Goal: Task Accomplishment & Management: Manage account settings

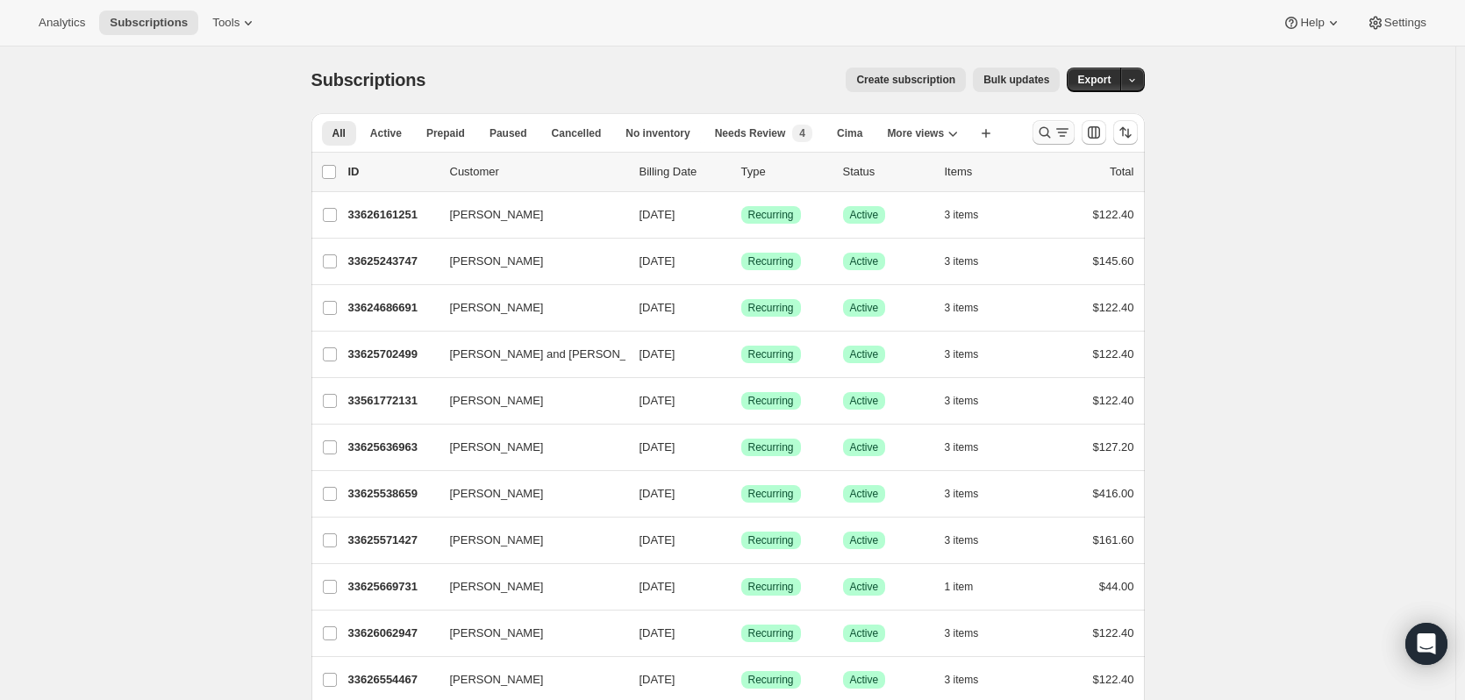
click at [1043, 132] on icon "Search and filter results" at bounding box center [1045, 133] width 18 height 18
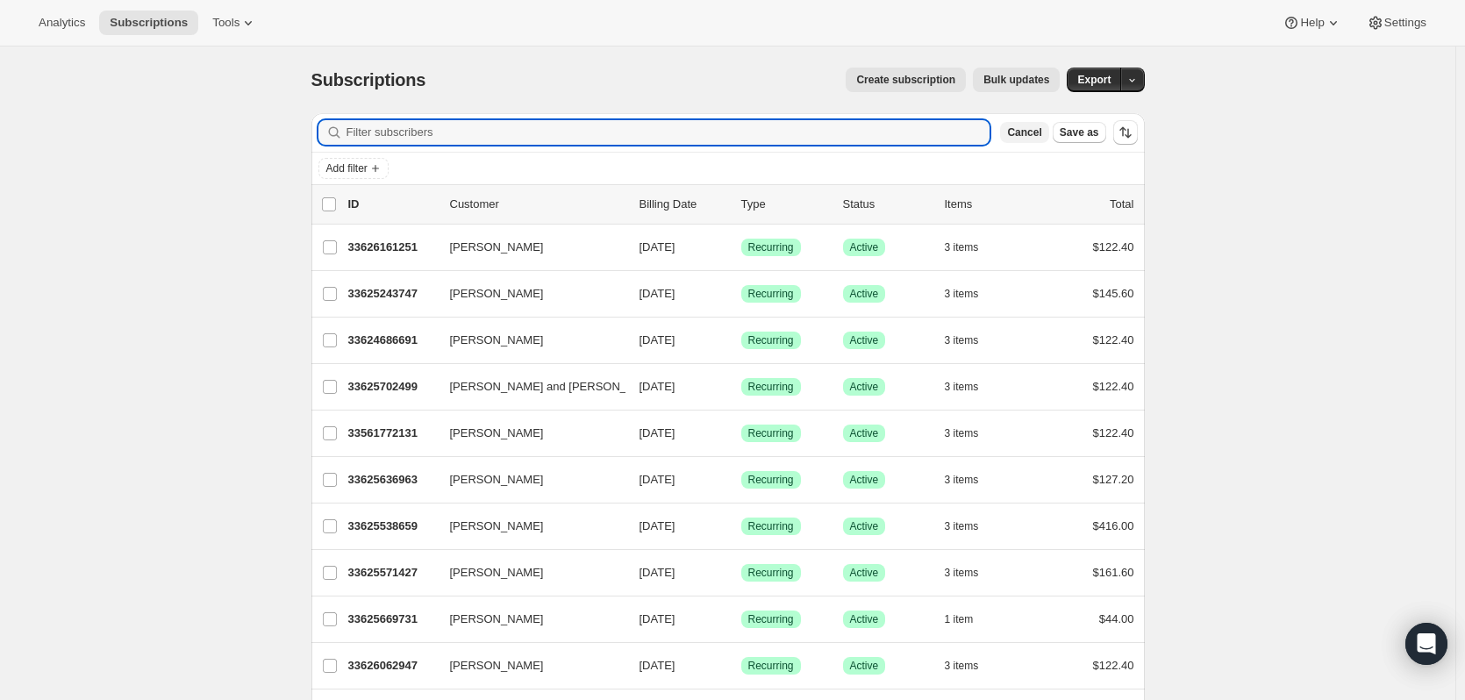
paste input "Jesse Waters"
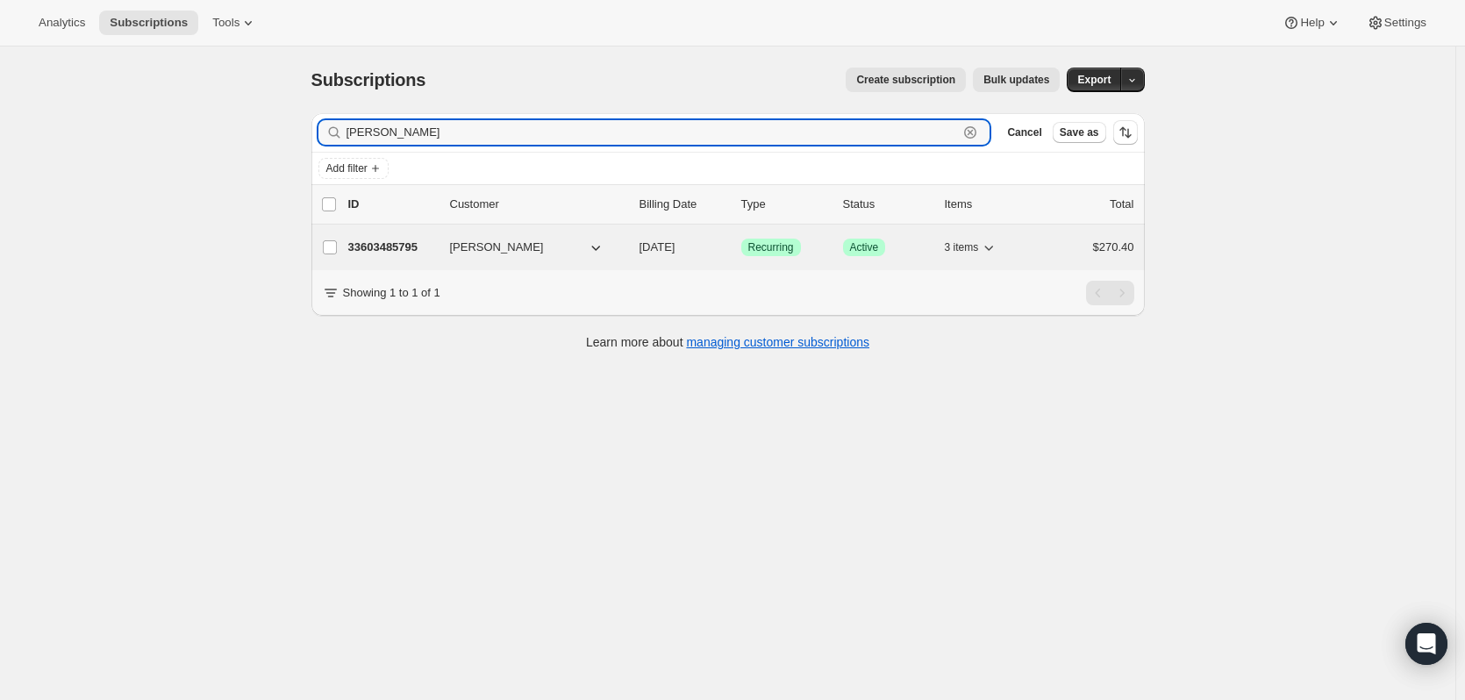
type input "Jesse Waters"
click at [413, 243] on p "33603485795" at bounding box center [392, 248] width 88 height 18
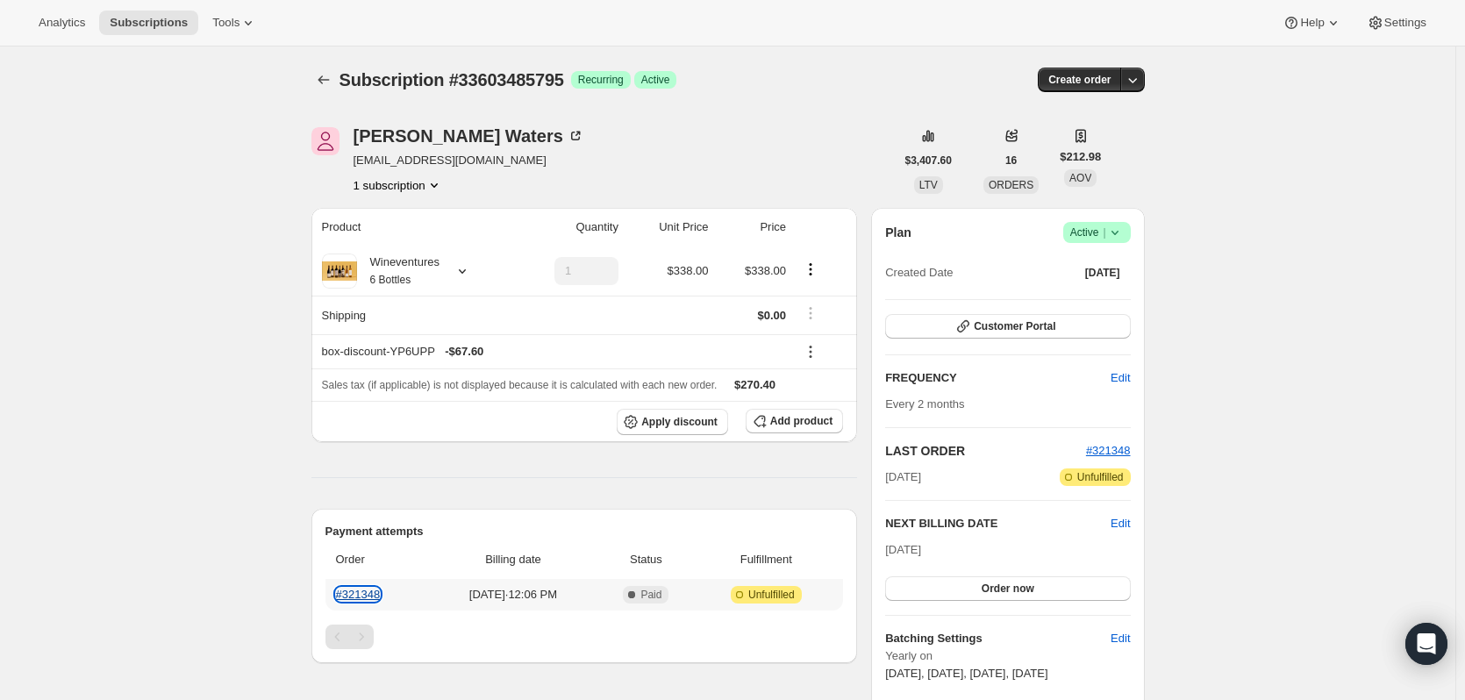
click at [380, 595] on link "#321348" at bounding box center [358, 594] width 45 height 13
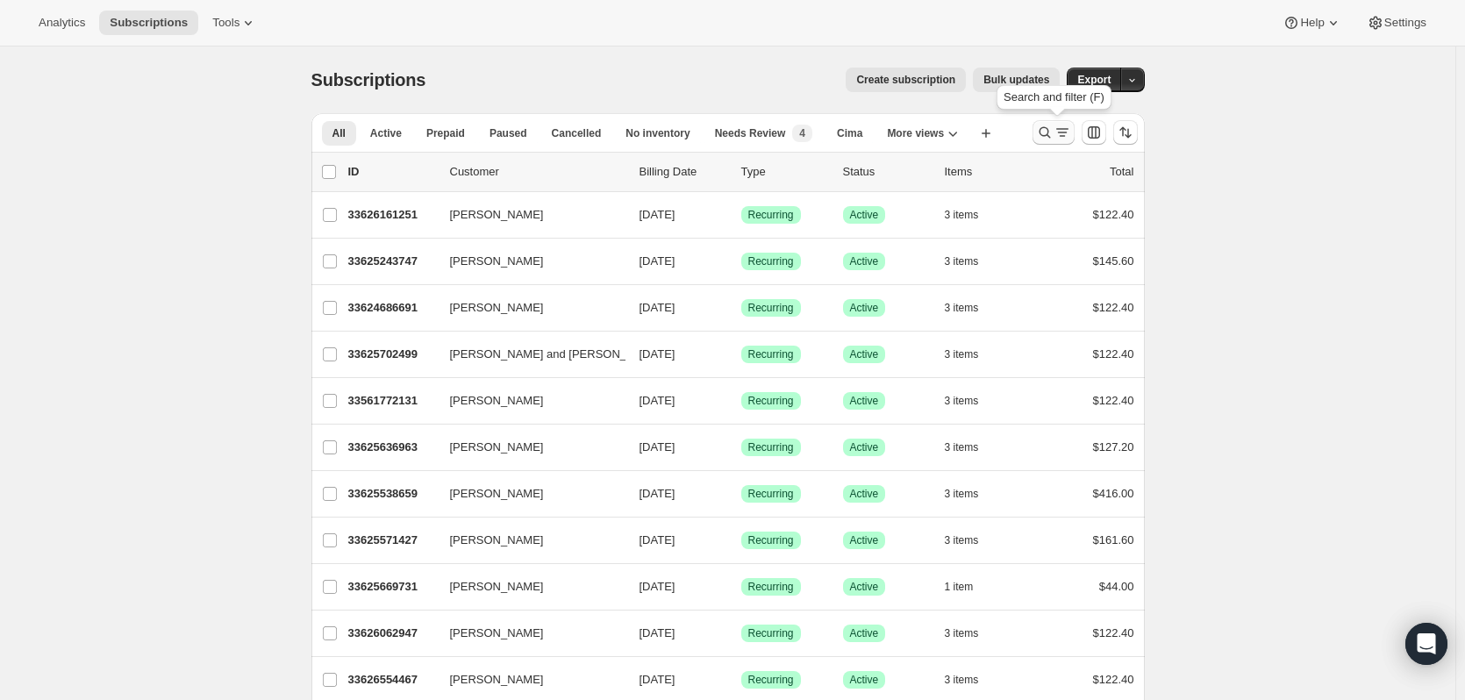
click at [1050, 125] on icon "Search and filter results" at bounding box center [1045, 133] width 18 height 18
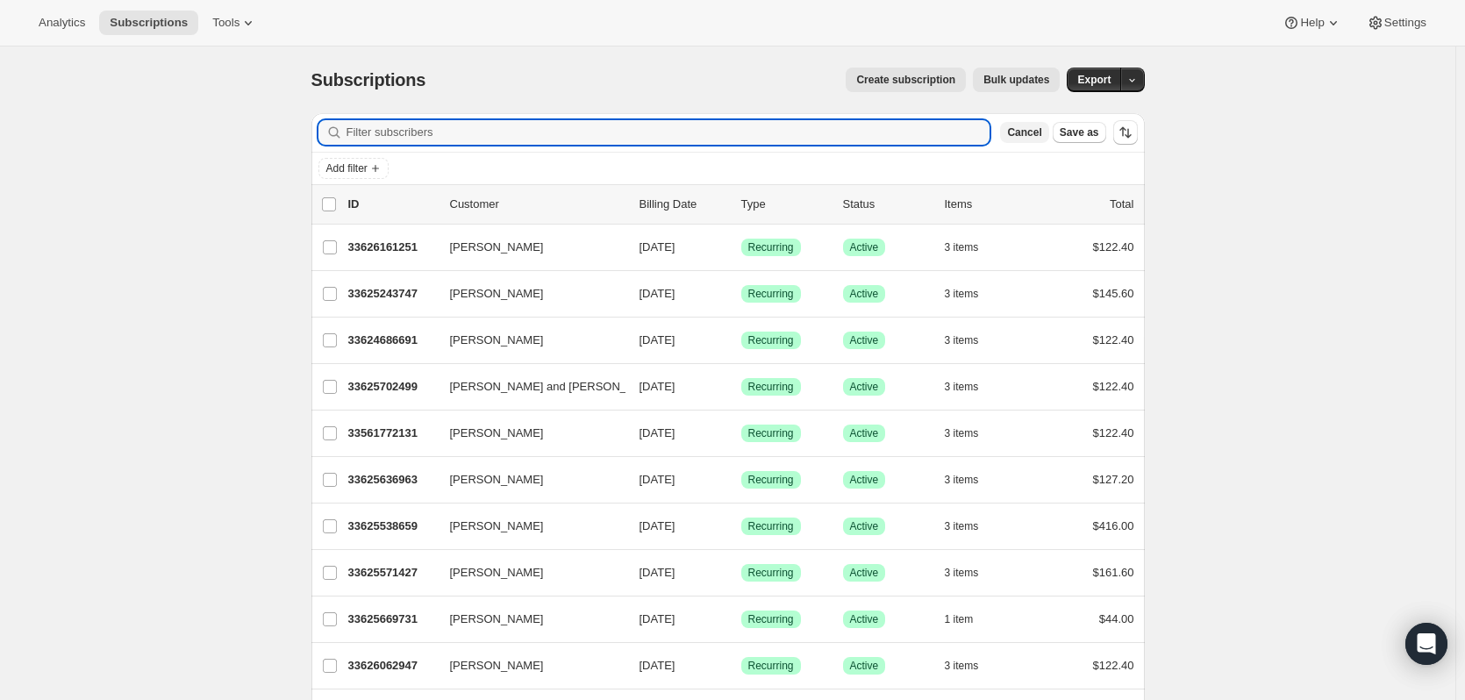
paste input "Michael Johnson"
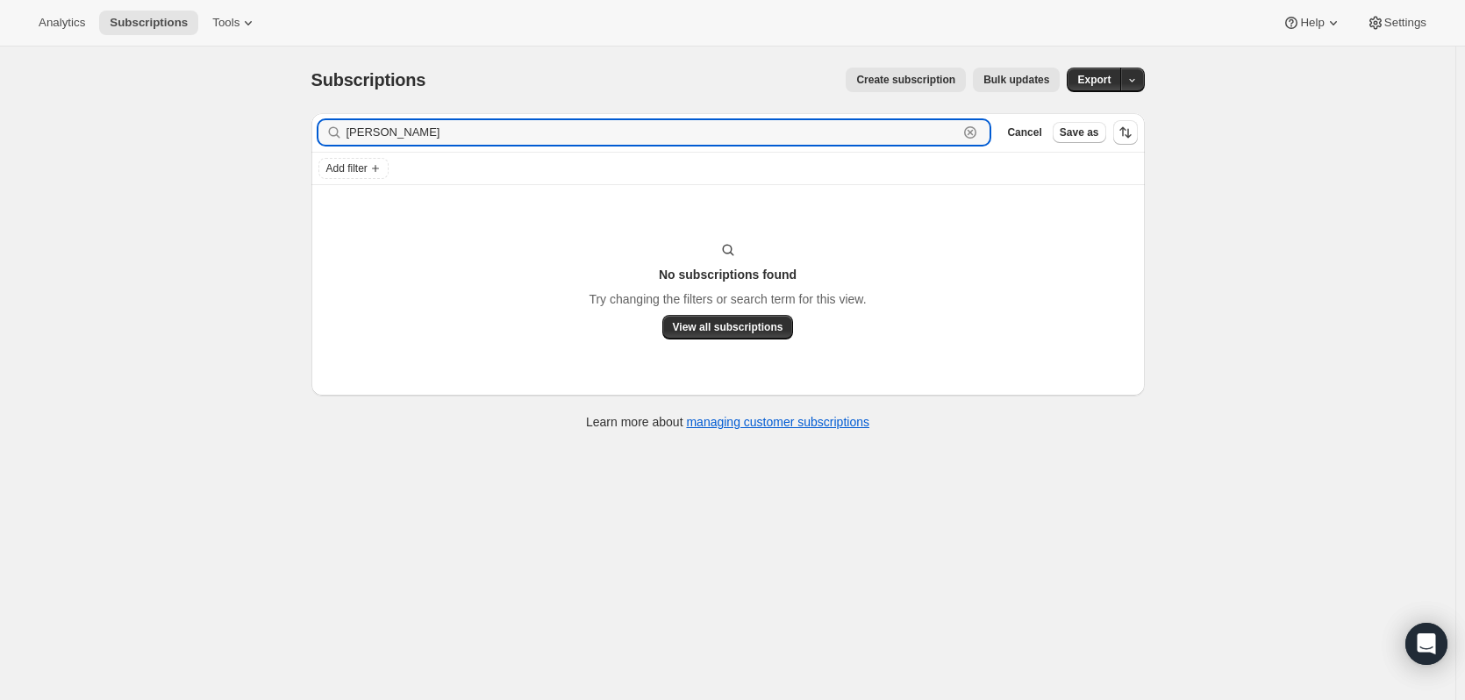
type input "Michael Johnson"
click at [880, 133] on input "Michael Johnson" at bounding box center [653, 132] width 613 height 25
click at [966, 131] on div "Michael Johnson Clear" at bounding box center [655, 132] width 672 height 25
click at [967, 132] on icon "button" at bounding box center [971, 133] width 18 height 18
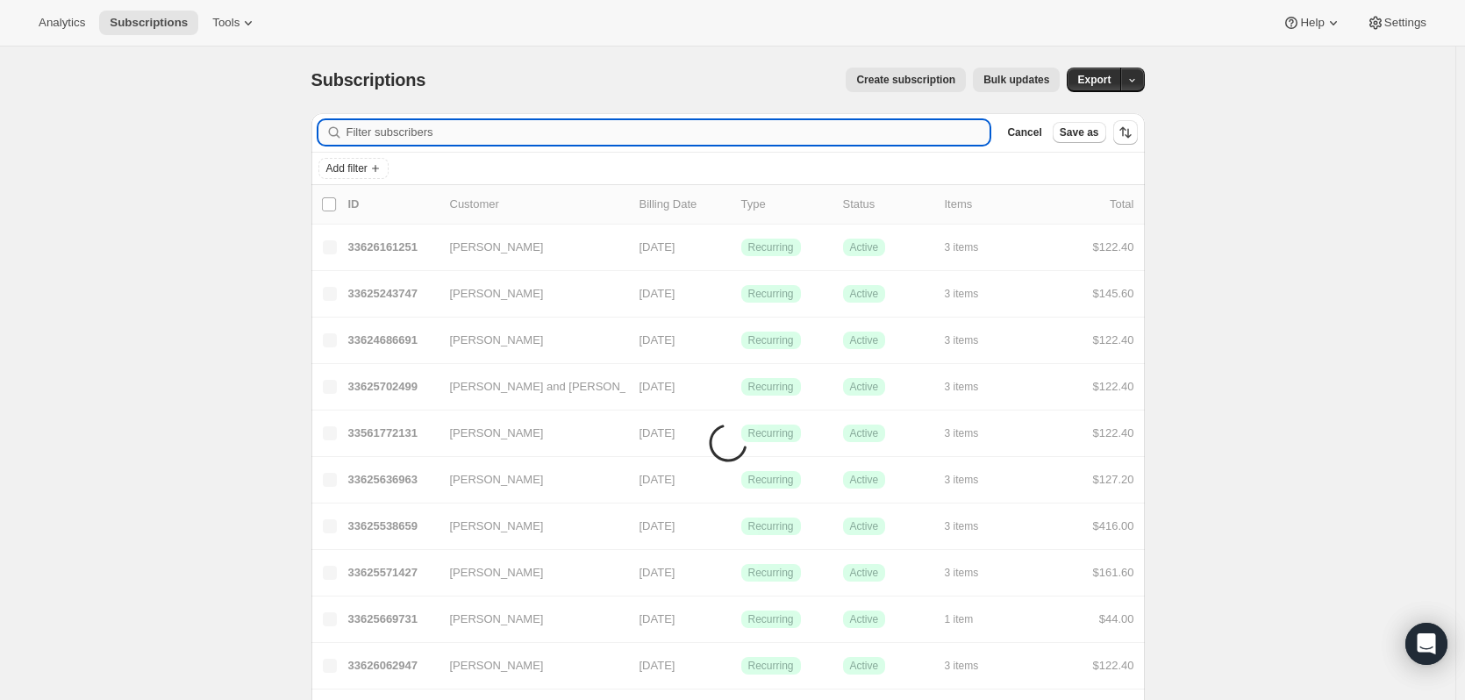
paste input "Beth Curley"
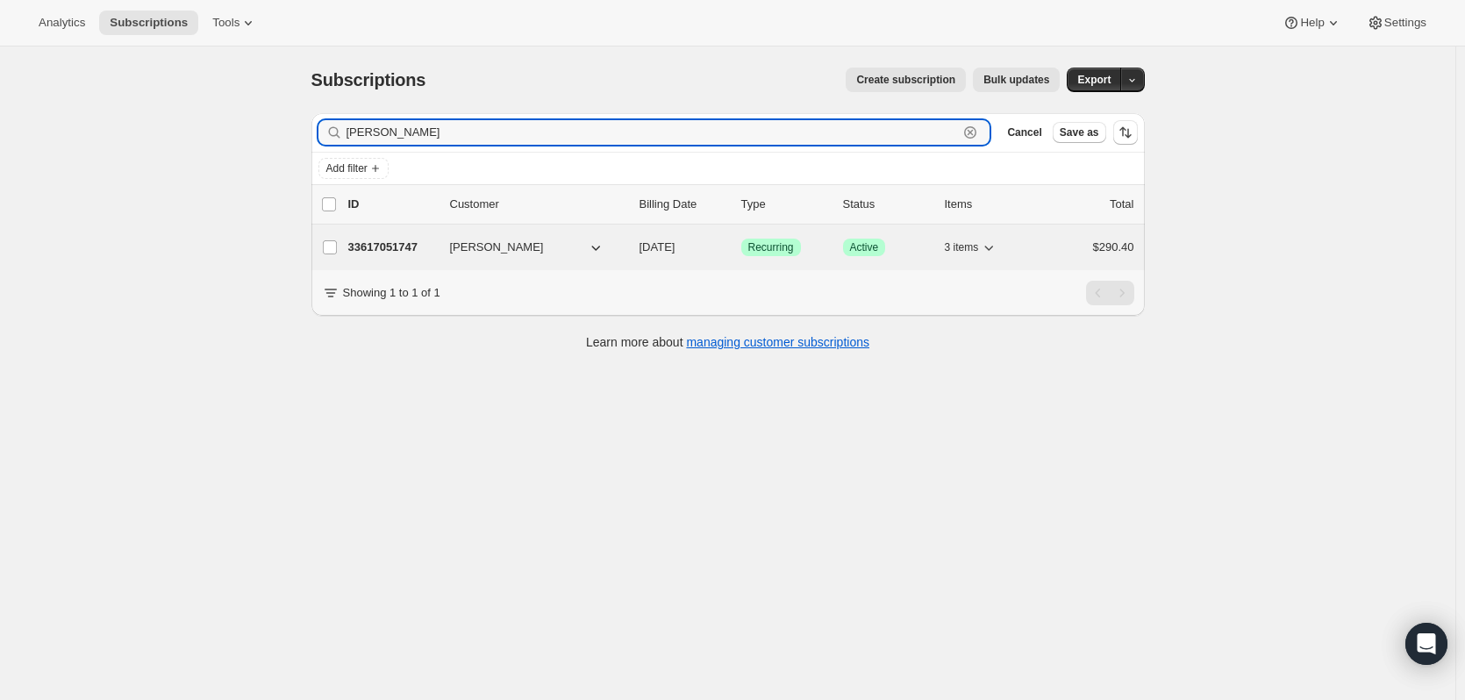
type input "Beth Curley"
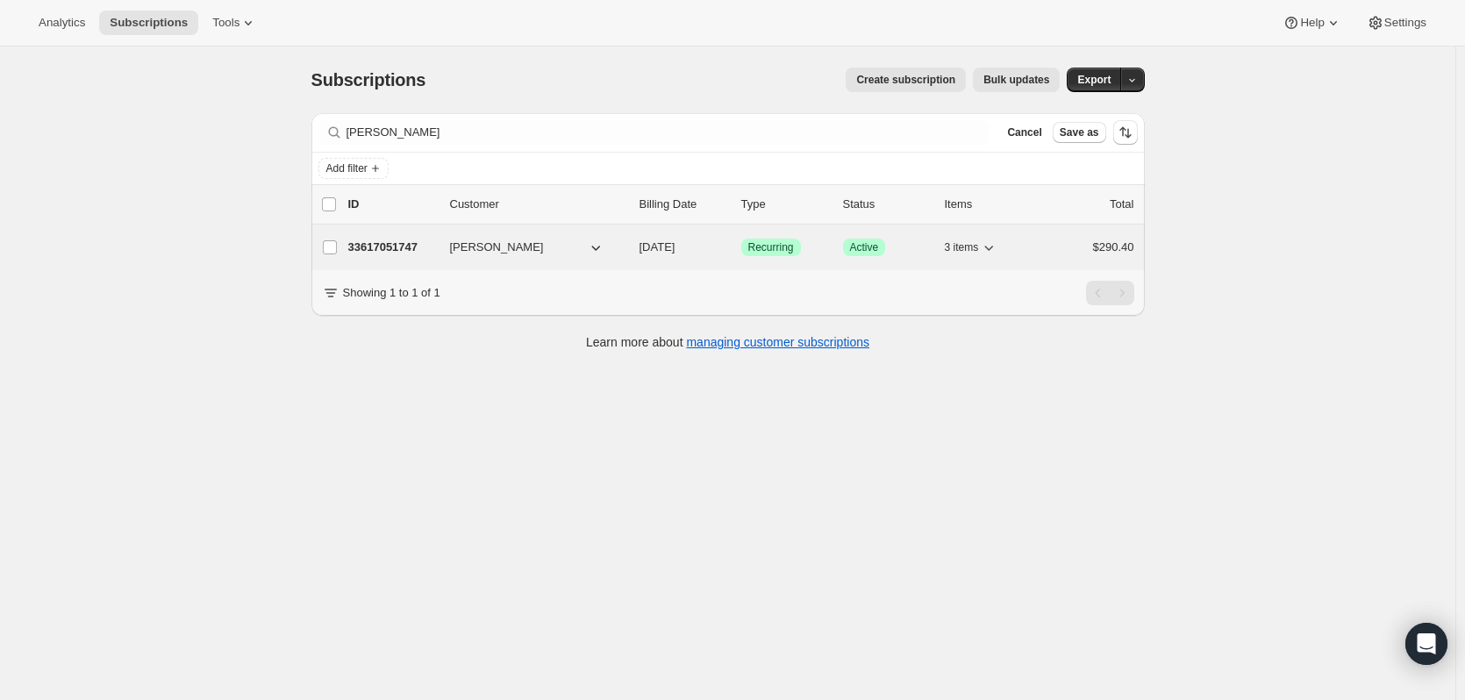
click at [391, 248] on p "33617051747" at bounding box center [392, 248] width 88 height 18
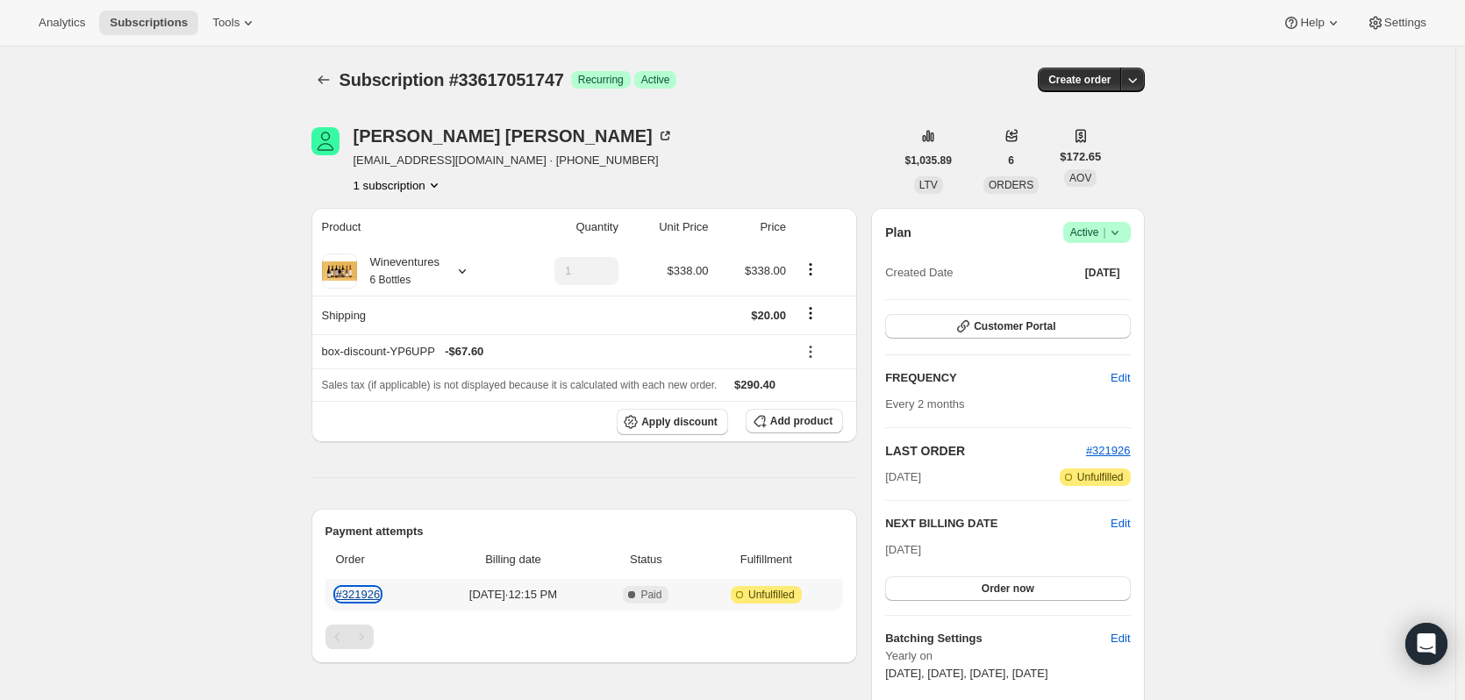
click at [372, 591] on link "#321926" at bounding box center [358, 594] width 45 height 13
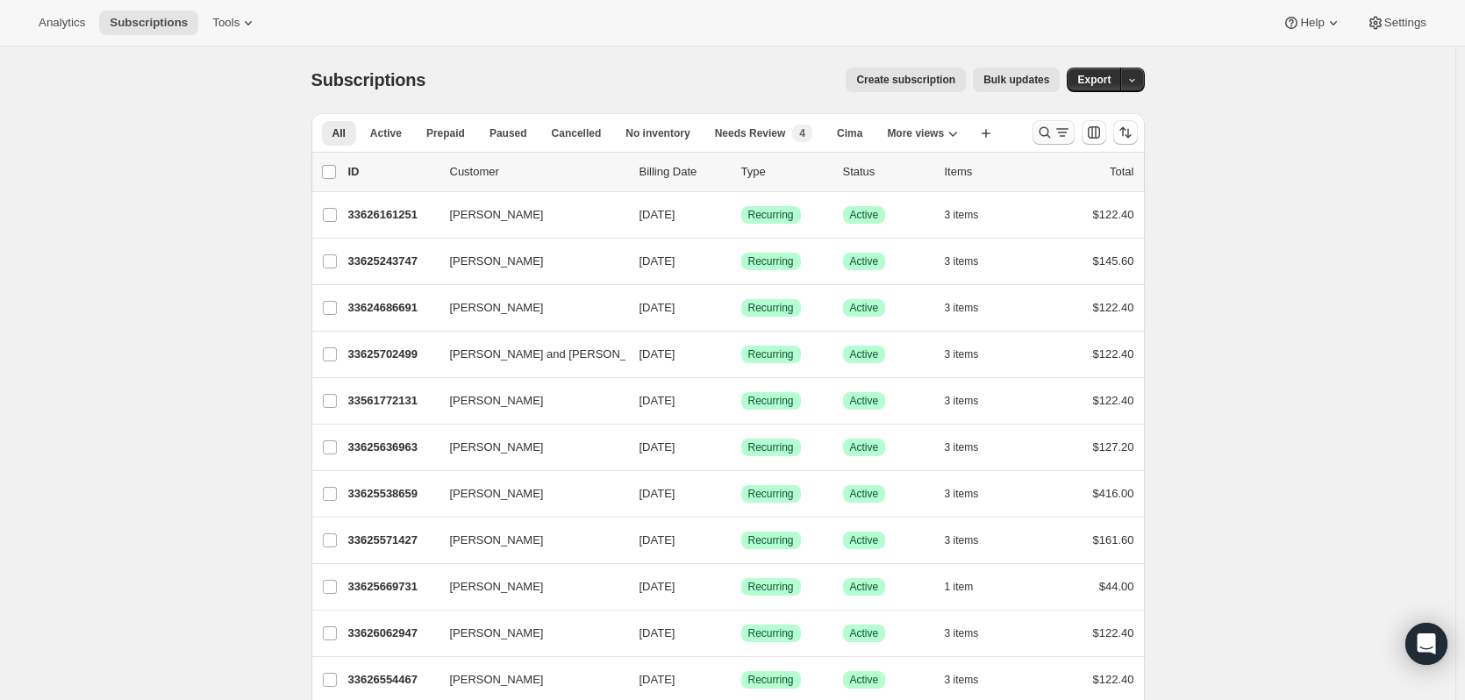
click at [1038, 126] on div at bounding box center [1085, 132] width 119 height 35
click at [1053, 128] on icon "Search and filter results" at bounding box center [1045, 133] width 18 height 18
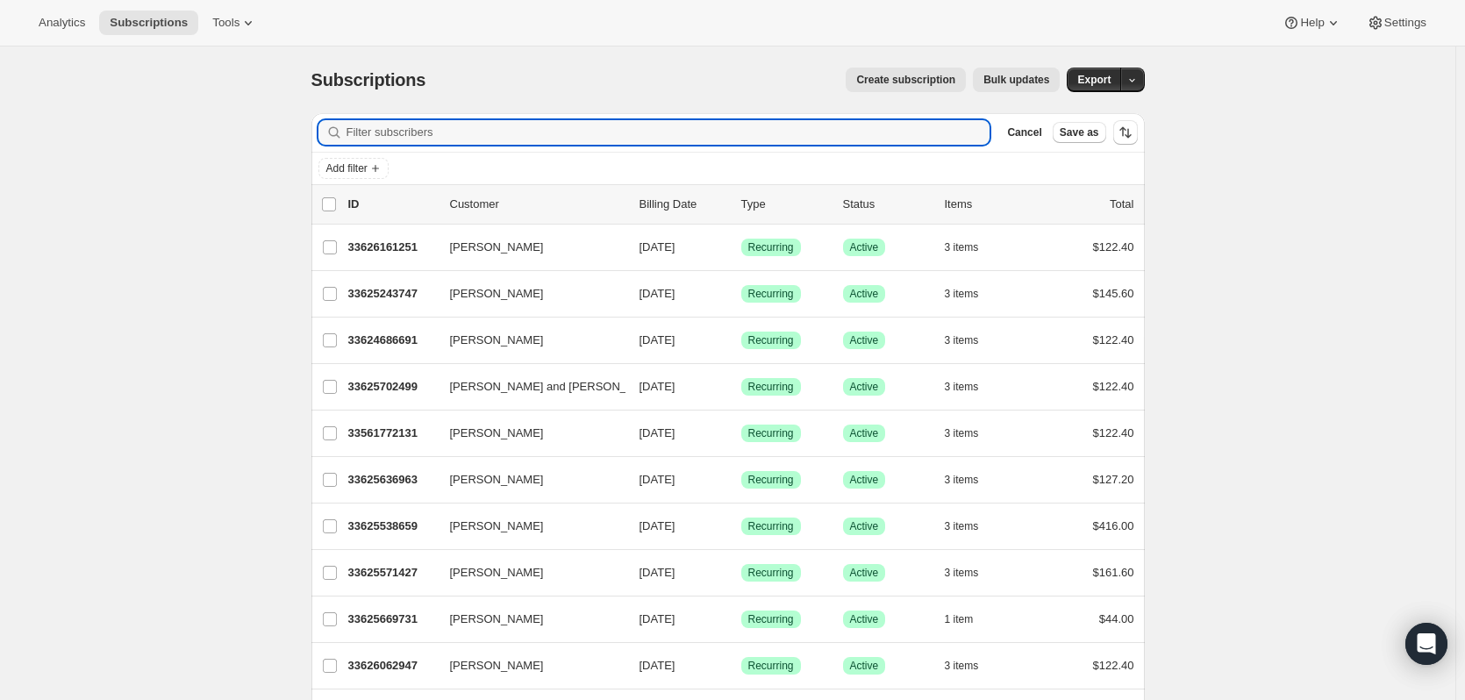
paste input "Matt Crawford"
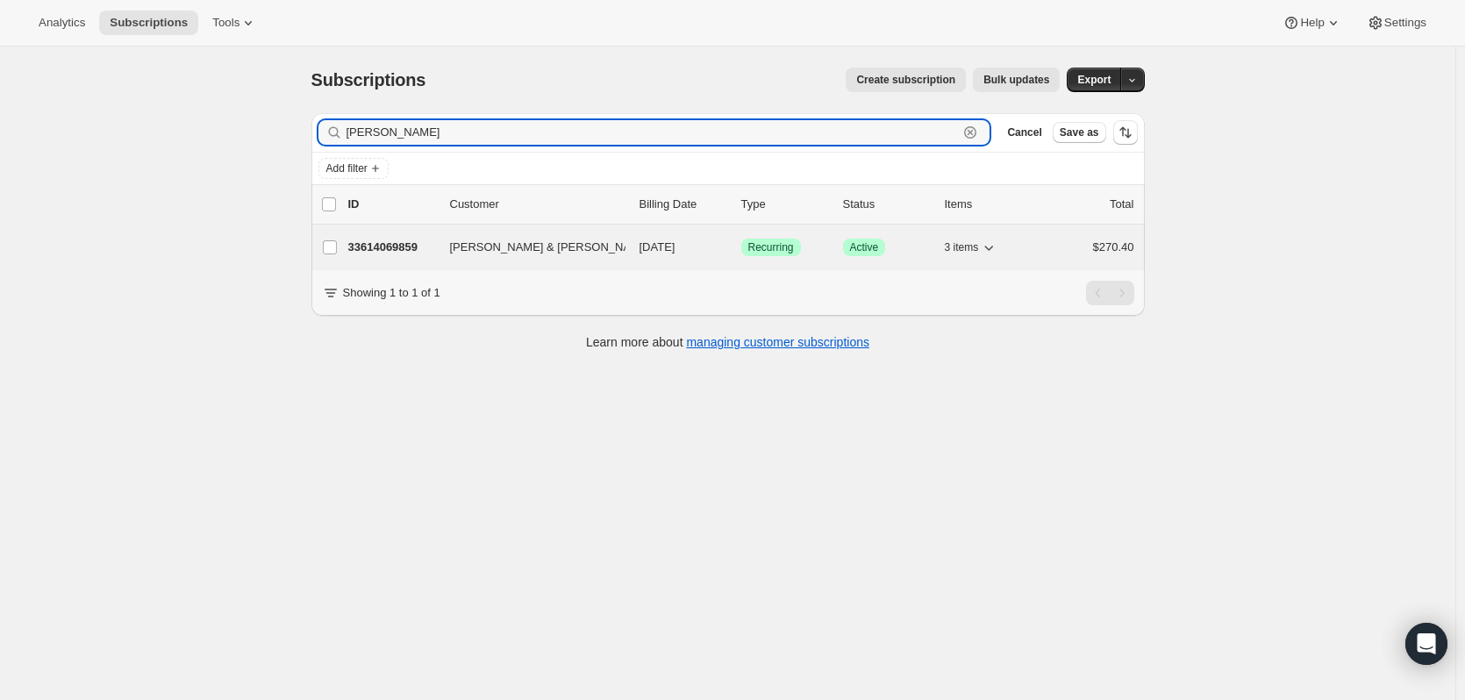
type input "Matt Crawford"
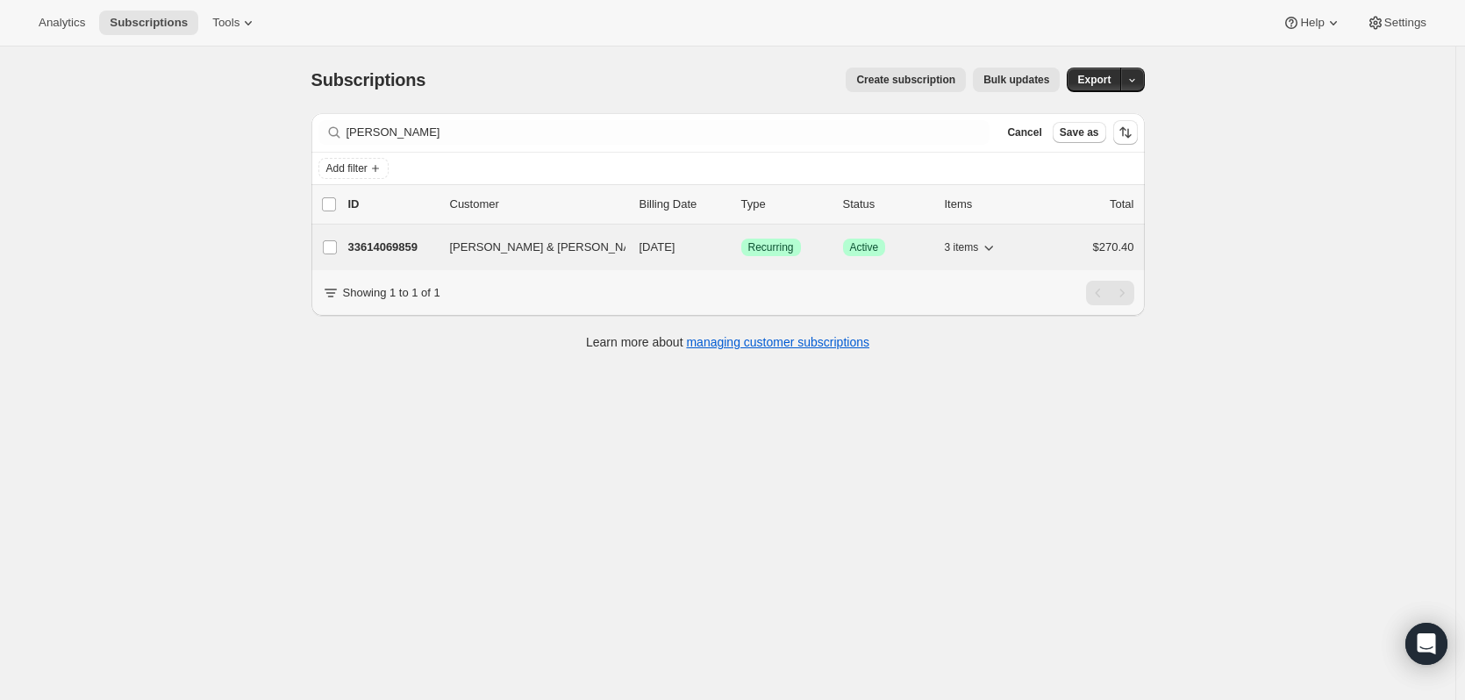
click at [408, 242] on p "33614069859" at bounding box center [392, 248] width 88 height 18
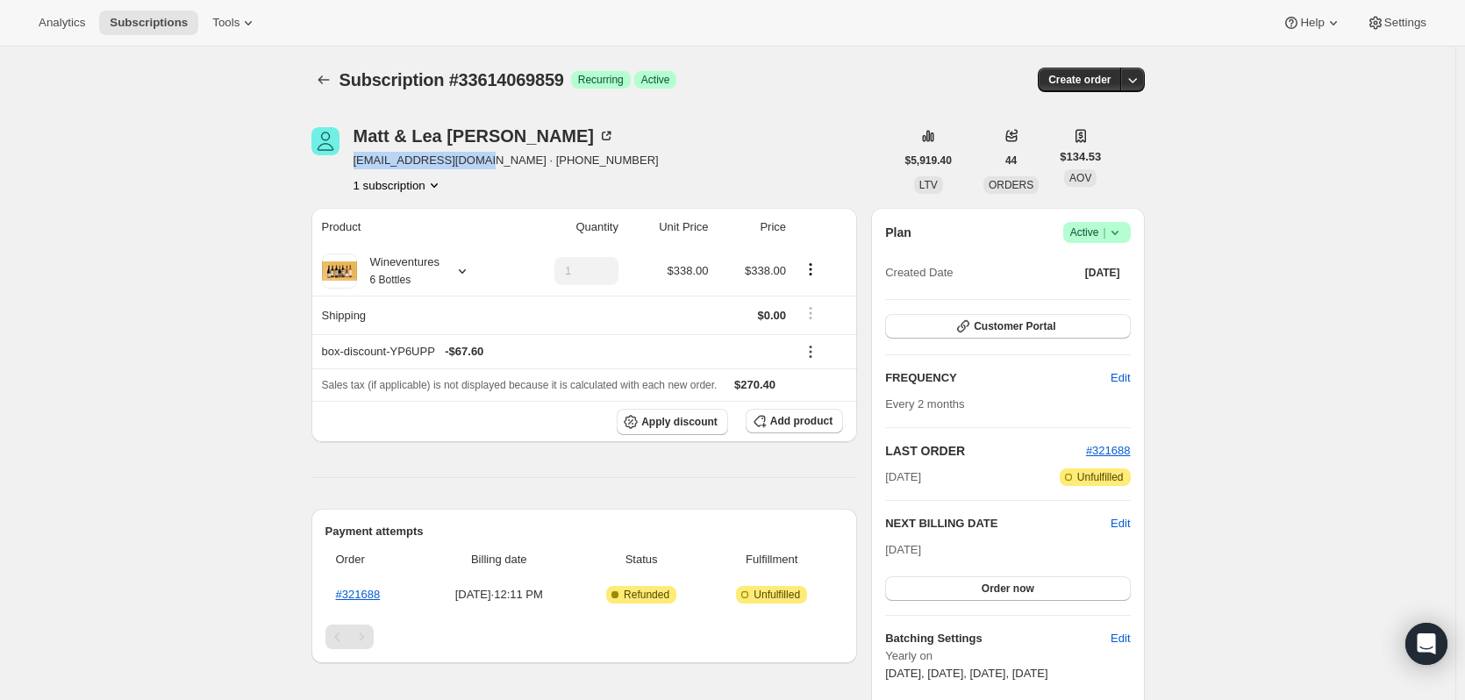
drag, startPoint x: 493, startPoint y: 159, endPoint x: 353, endPoint y: 163, distance: 140.5
click at [353, 163] on div "Matt & Lea Crawford mjcrawford1@gmail.com · +14159992232 1 subscription" at bounding box center [604, 160] width 584 height 67
copy span "mjcrawford1@gmail.com"
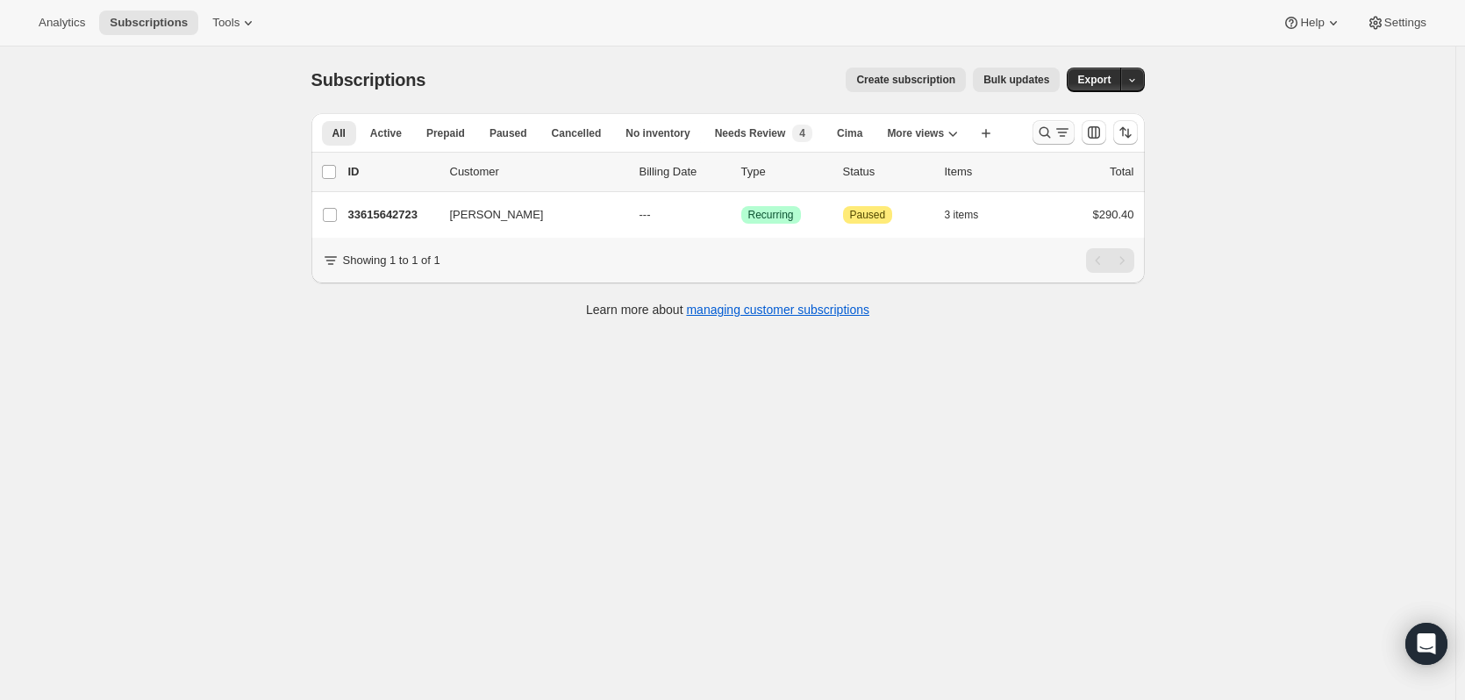
click at [1050, 126] on icon "Search and filter results" at bounding box center [1045, 133] width 18 height 18
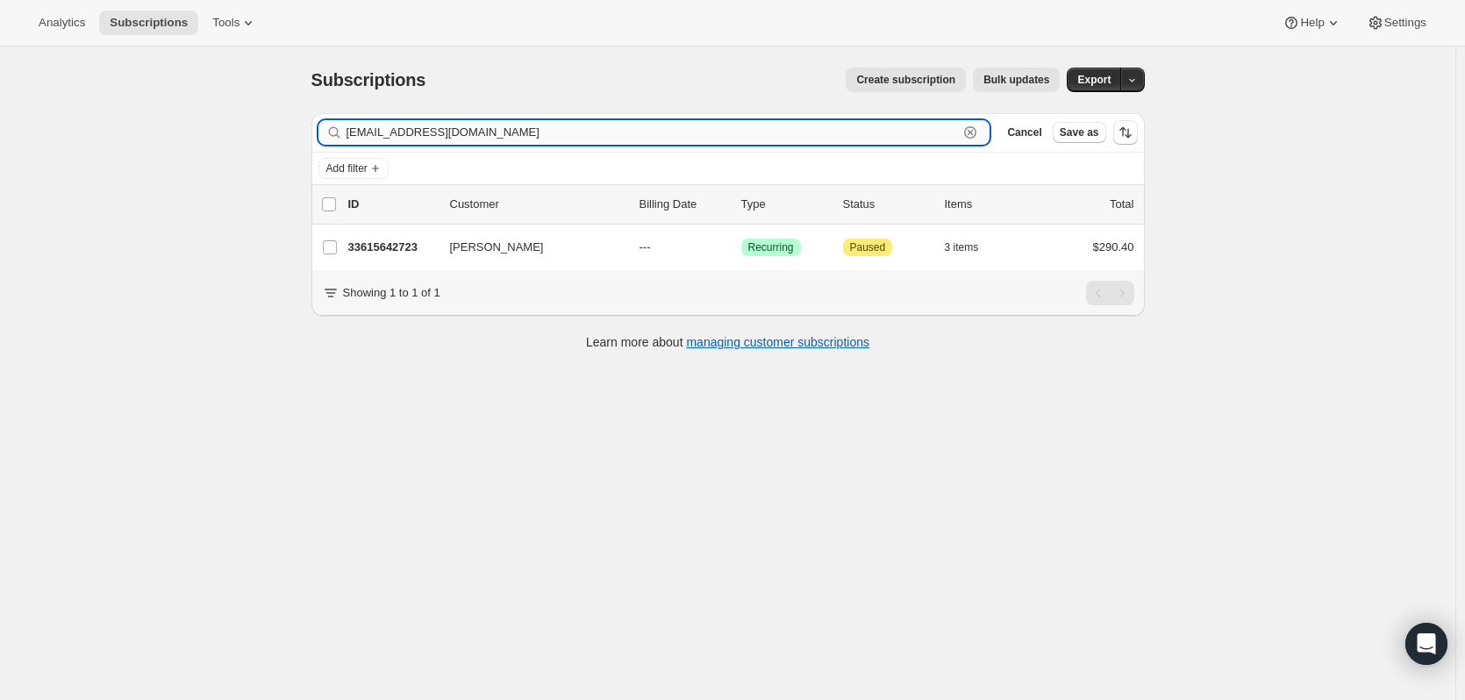
click at [972, 130] on icon "button" at bounding box center [971, 133] width 6 height 6
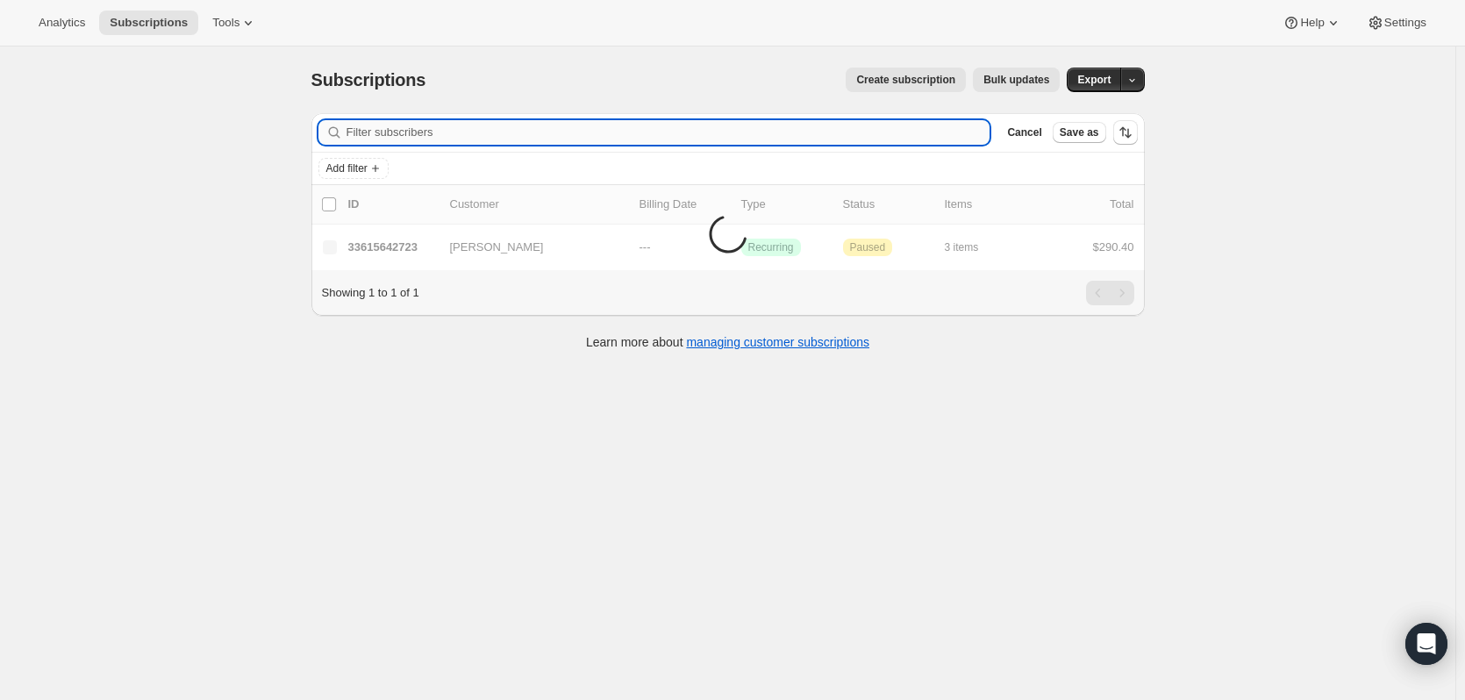
paste input "7072911138"
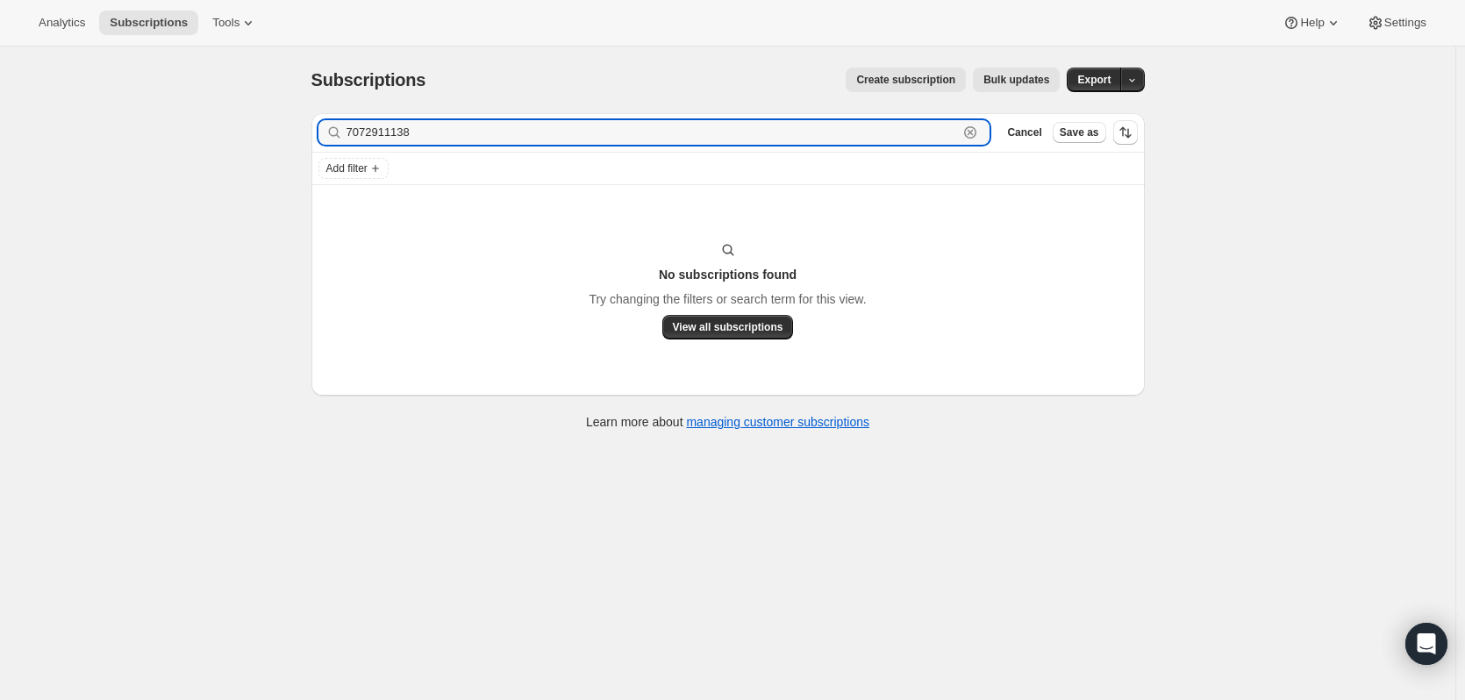
drag, startPoint x: 674, startPoint y: 135, endPoint x: 99, endPoint y: 154, distance: 575.1
click at [99, 154] on div "Subscriptions. This page is ready Subscriptions Create subscription Bulk update…" at bounding box center [728, 397] width 1456 height 700
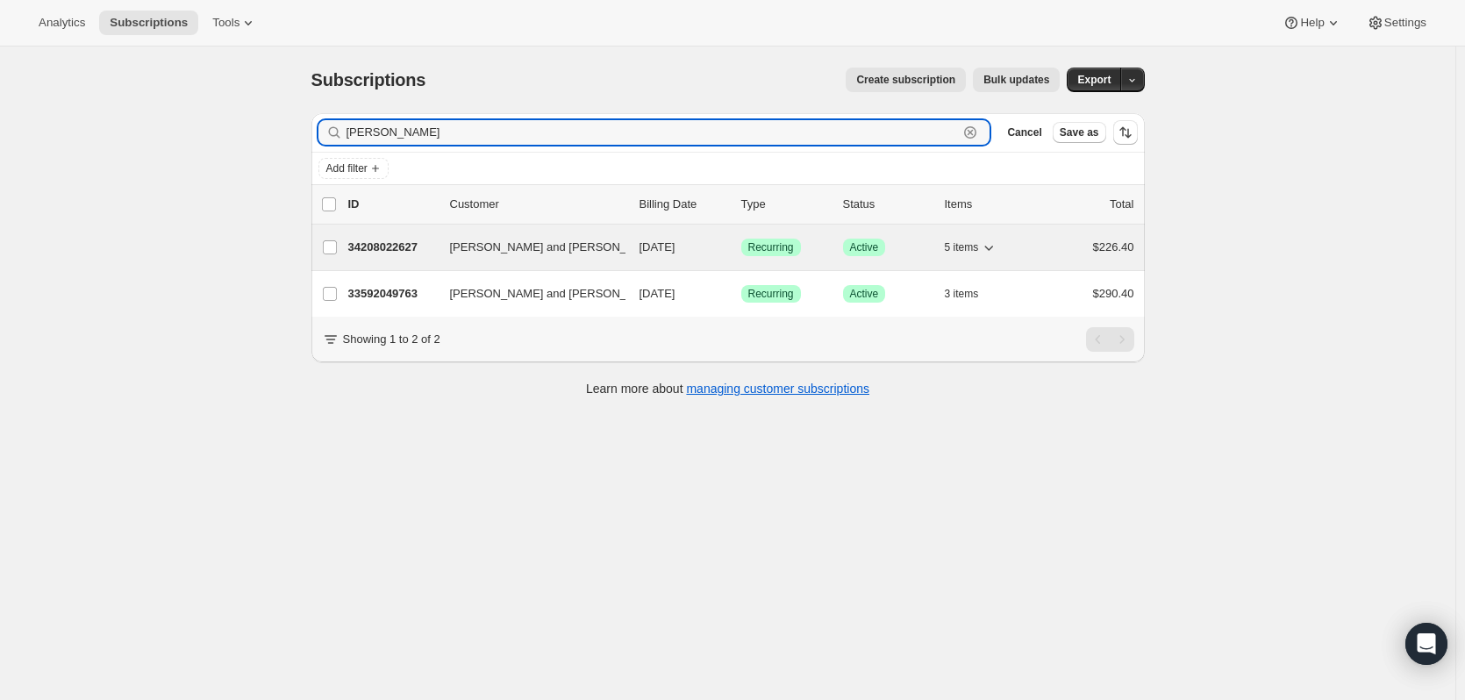
type input "[PERSON_NAME]"
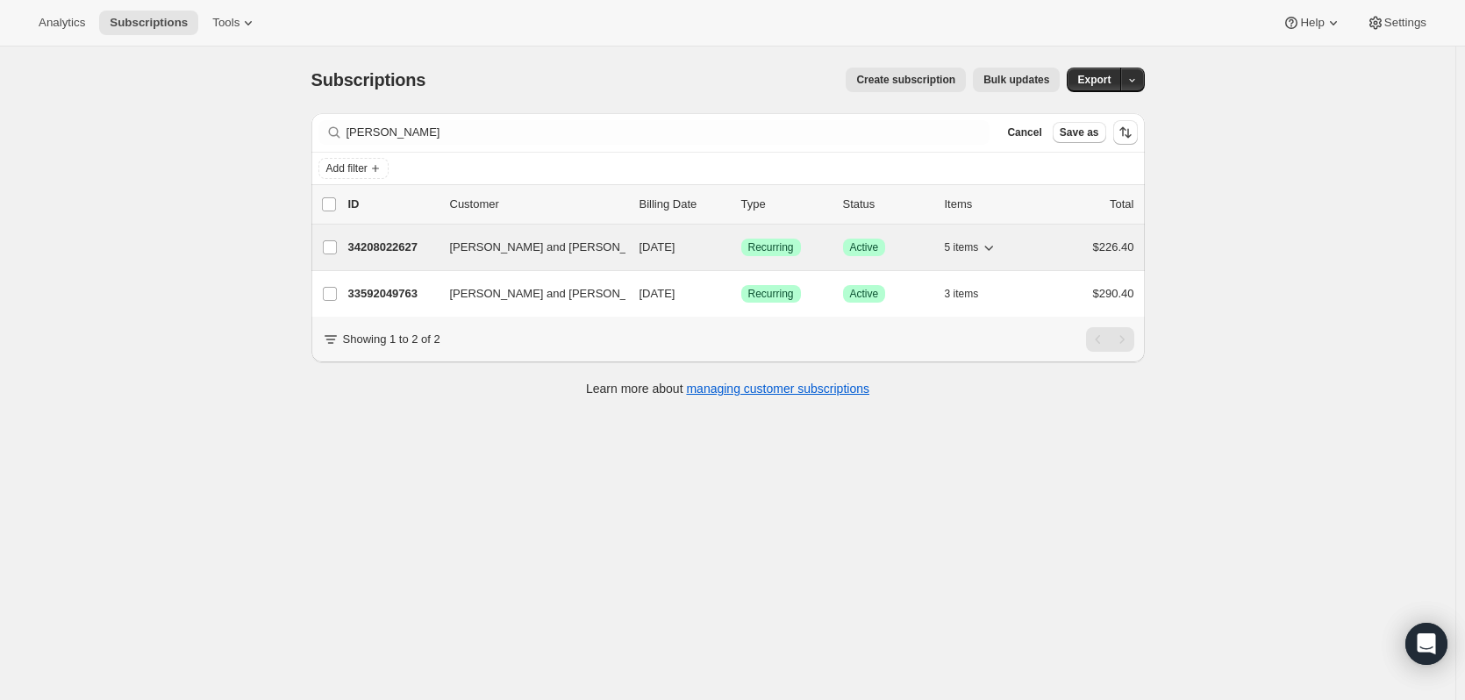
click at [384, 247] on p "34208022627" at bounding box center [392, 248] width 88 height 18
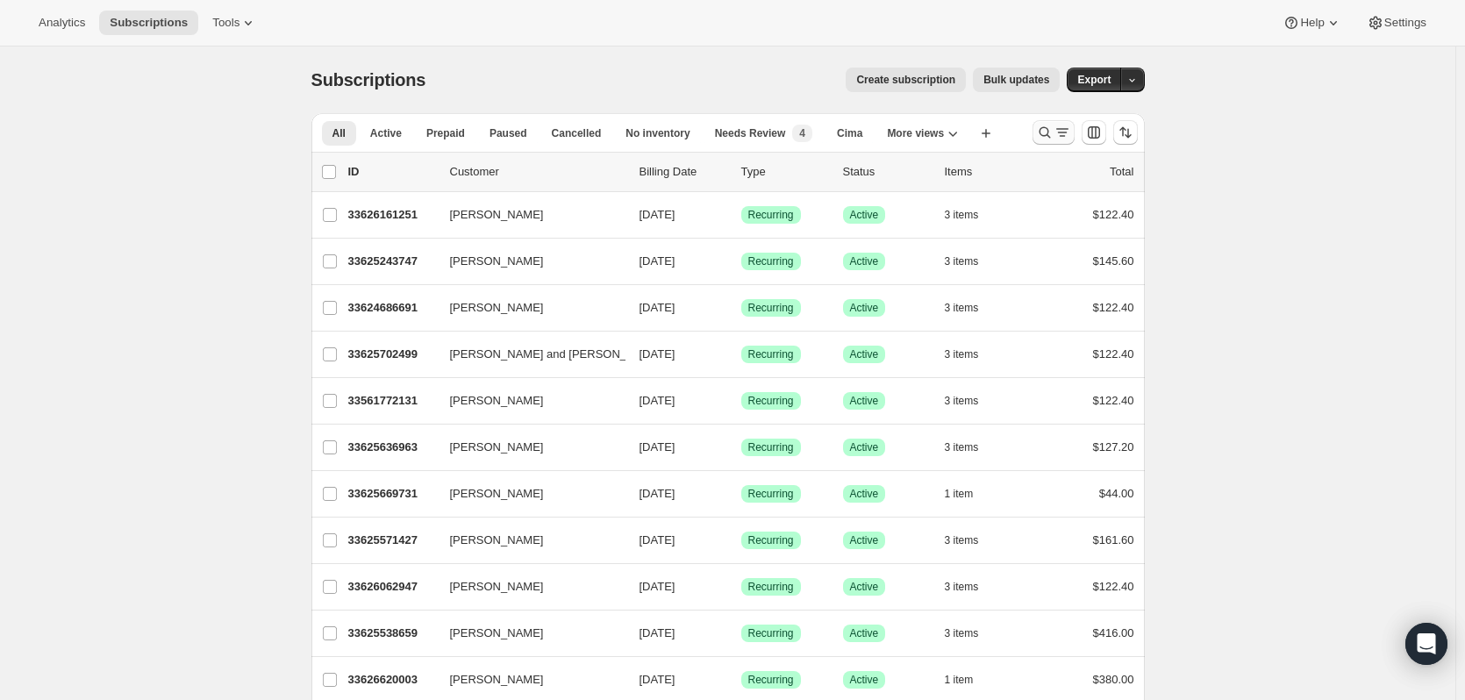
click at [1047, 129] on icon "Search and filter results" at bounding box center [1045, 133] width 18 height 18
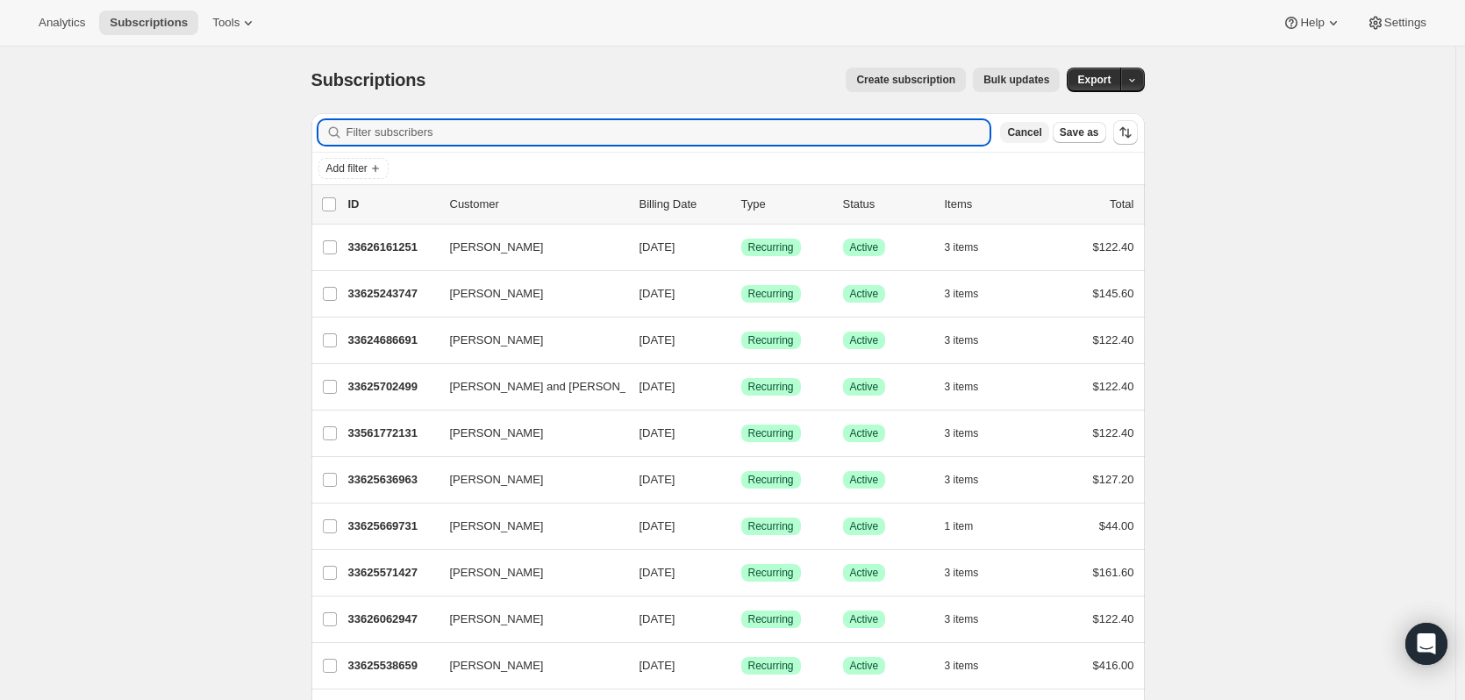
paste input "<mljohnson188@gmail.com>"
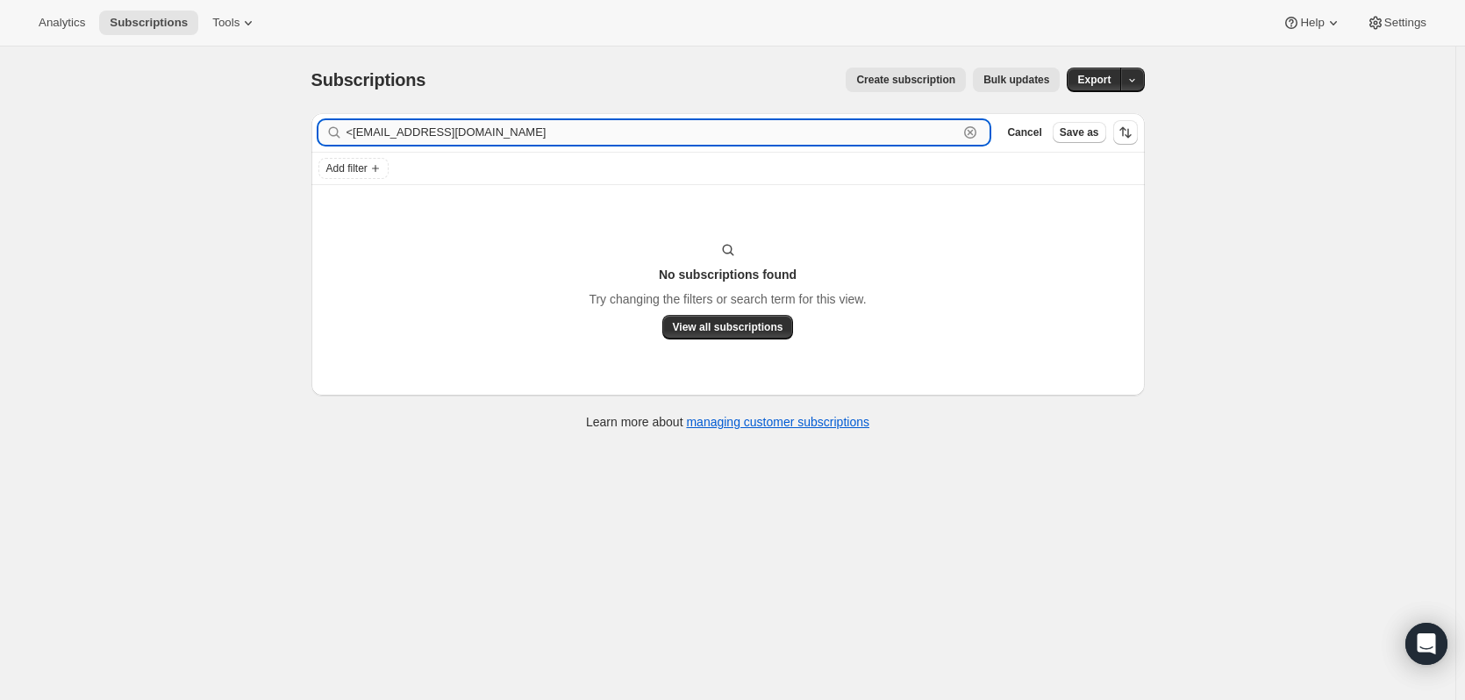
click at [359, 133] on input "<mljohnson188@gmail.com" at bounding box center [653, 132] width 613 height 25
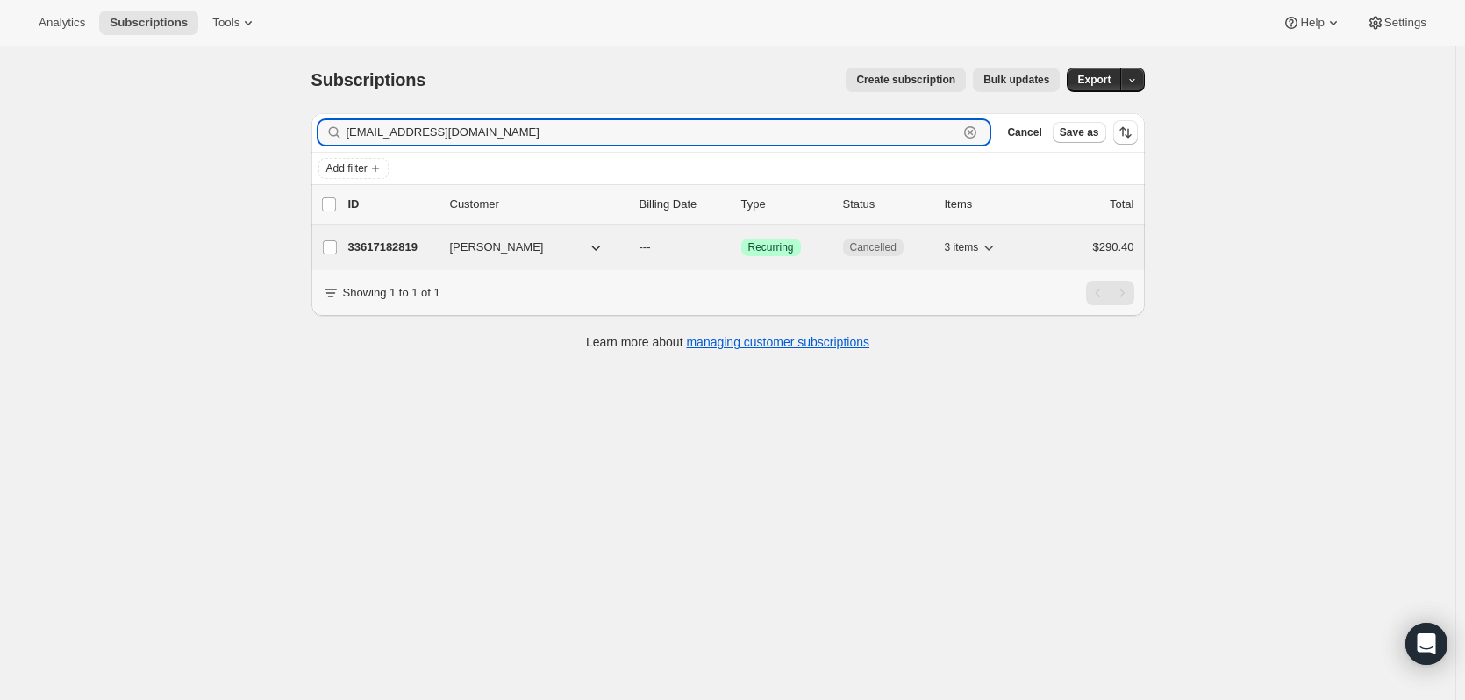
type input "mljohnson188@gmail.com"
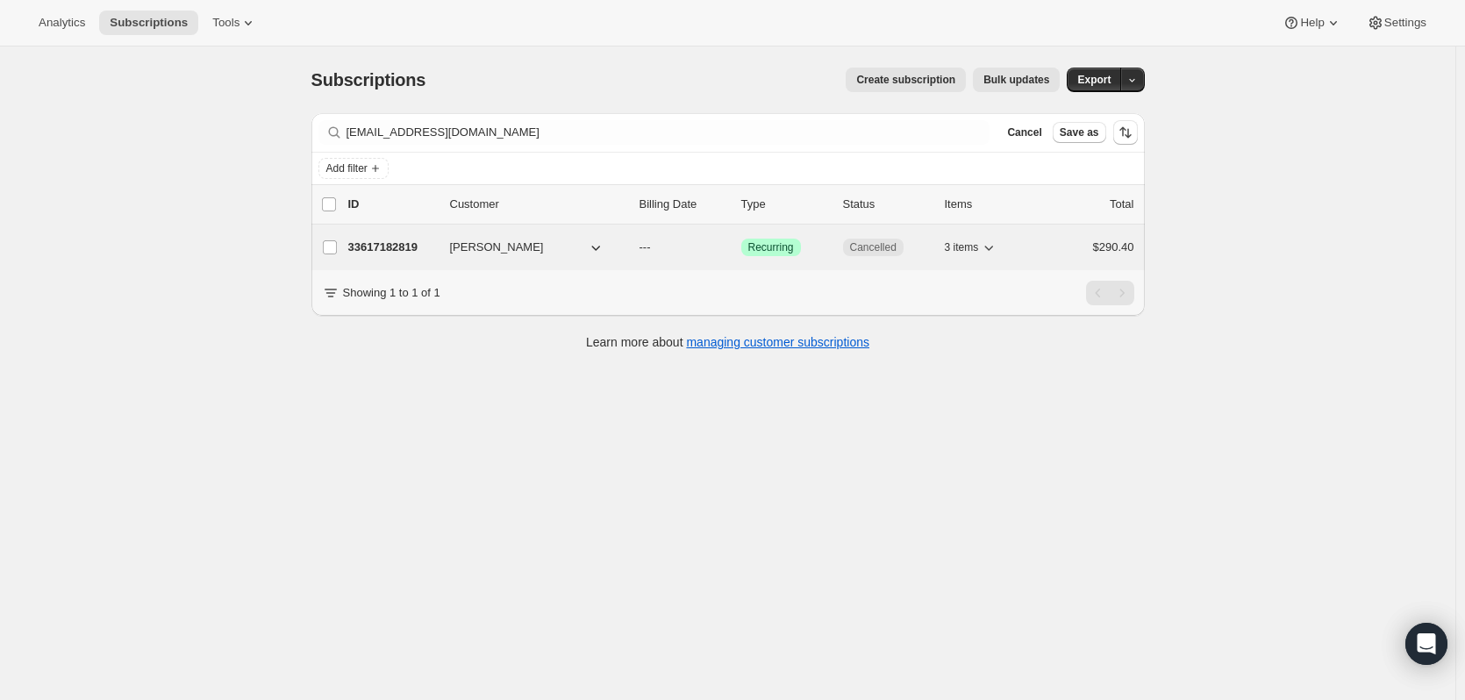
click at [408, 244] on p "33617182819" at bounding box center [392, 248] width 88 height 18
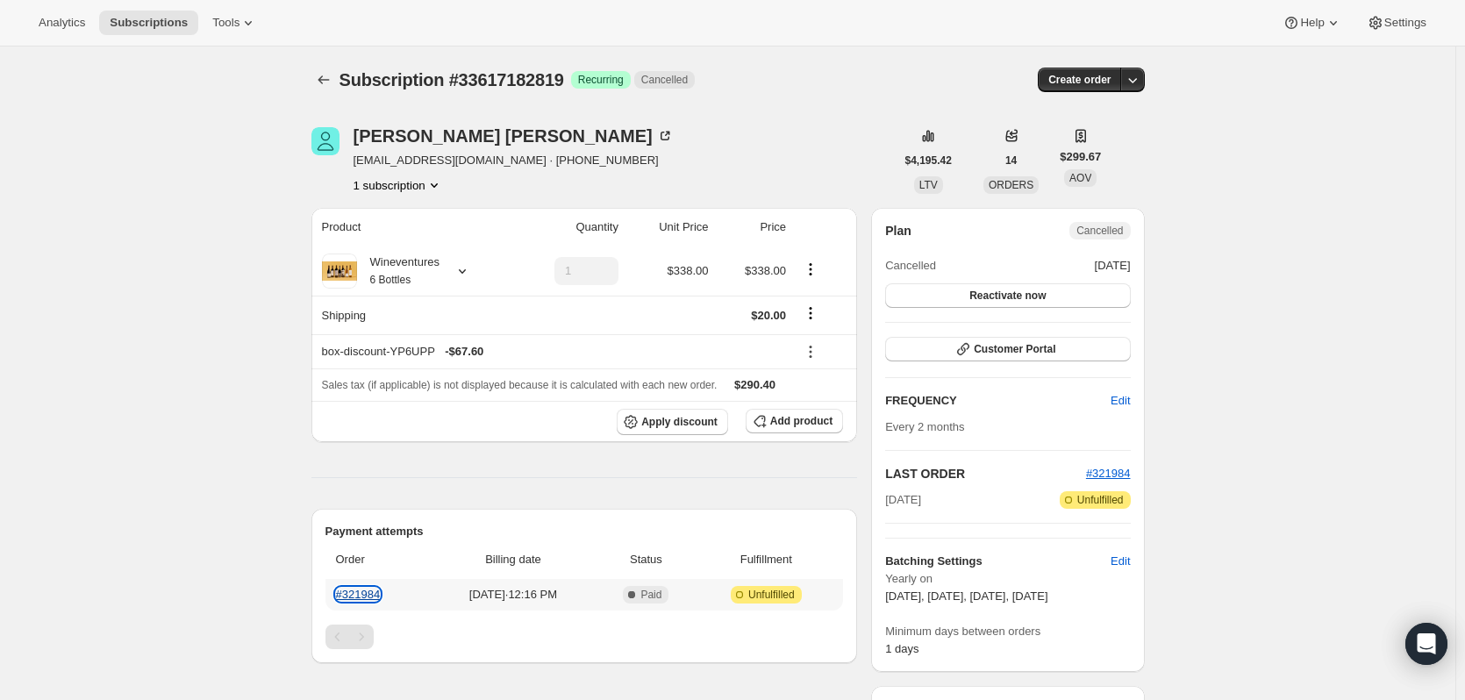
click at [361, 593] on link "#321984" at bounding box center [358, 594] width 45 height 13
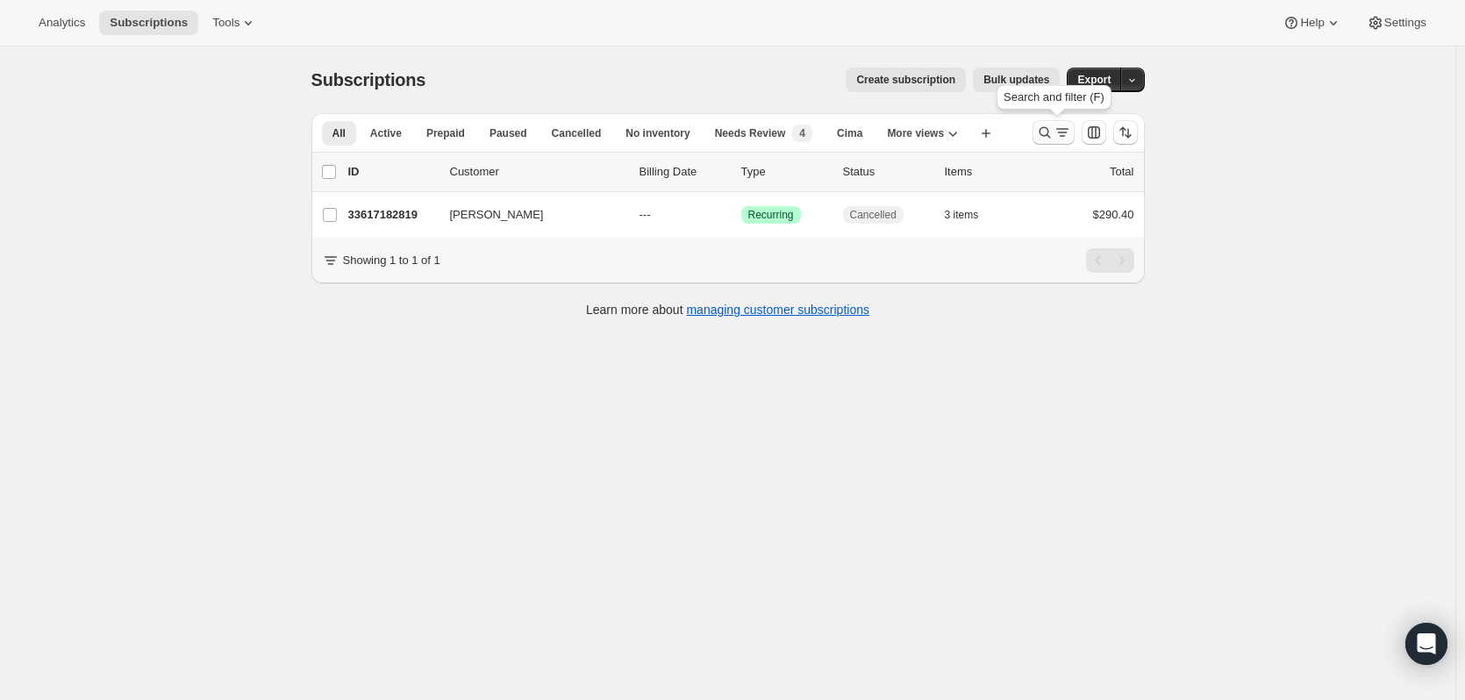
click at [1054, 137] on icon "Search and filter results" at bounding box center [1045, 133] width 18 height 18
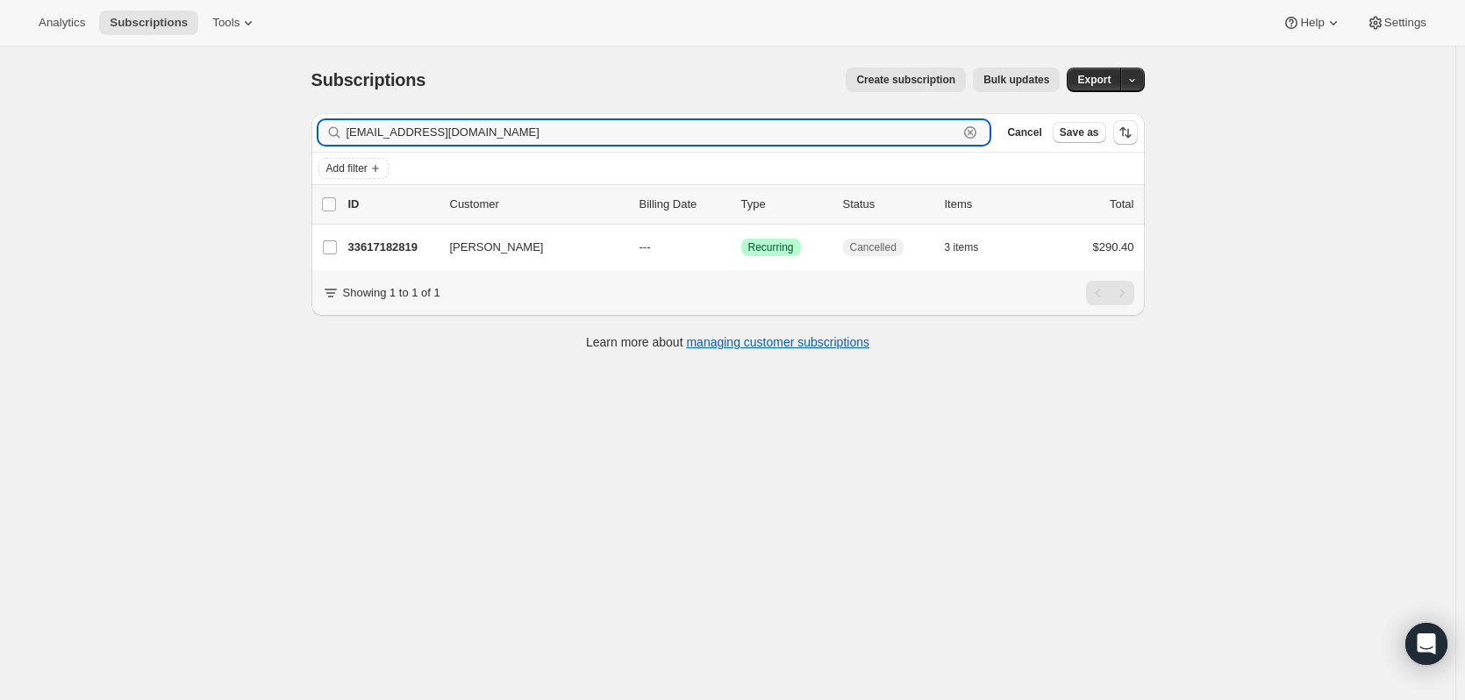
click at [979, 127] on icon "button" at bounding box center [971, 133] width 18 height 18
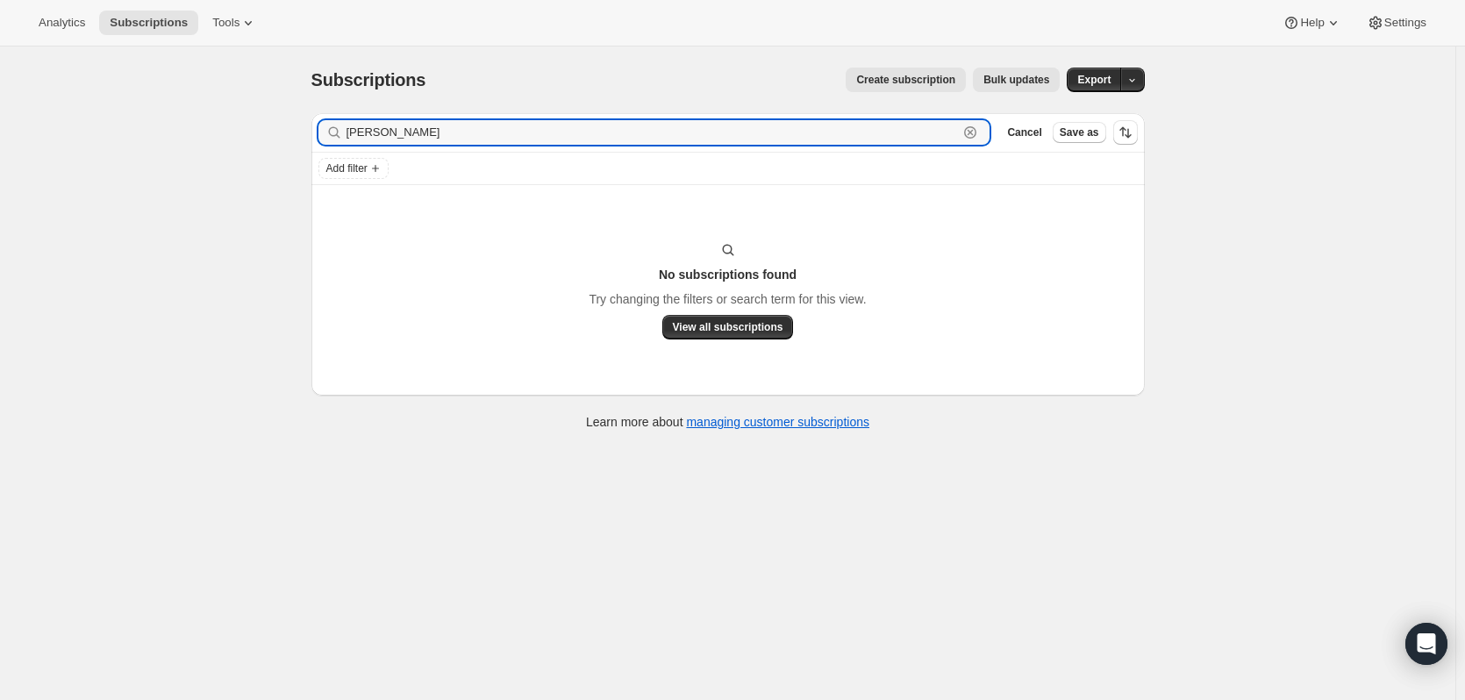
type input "marie nola"
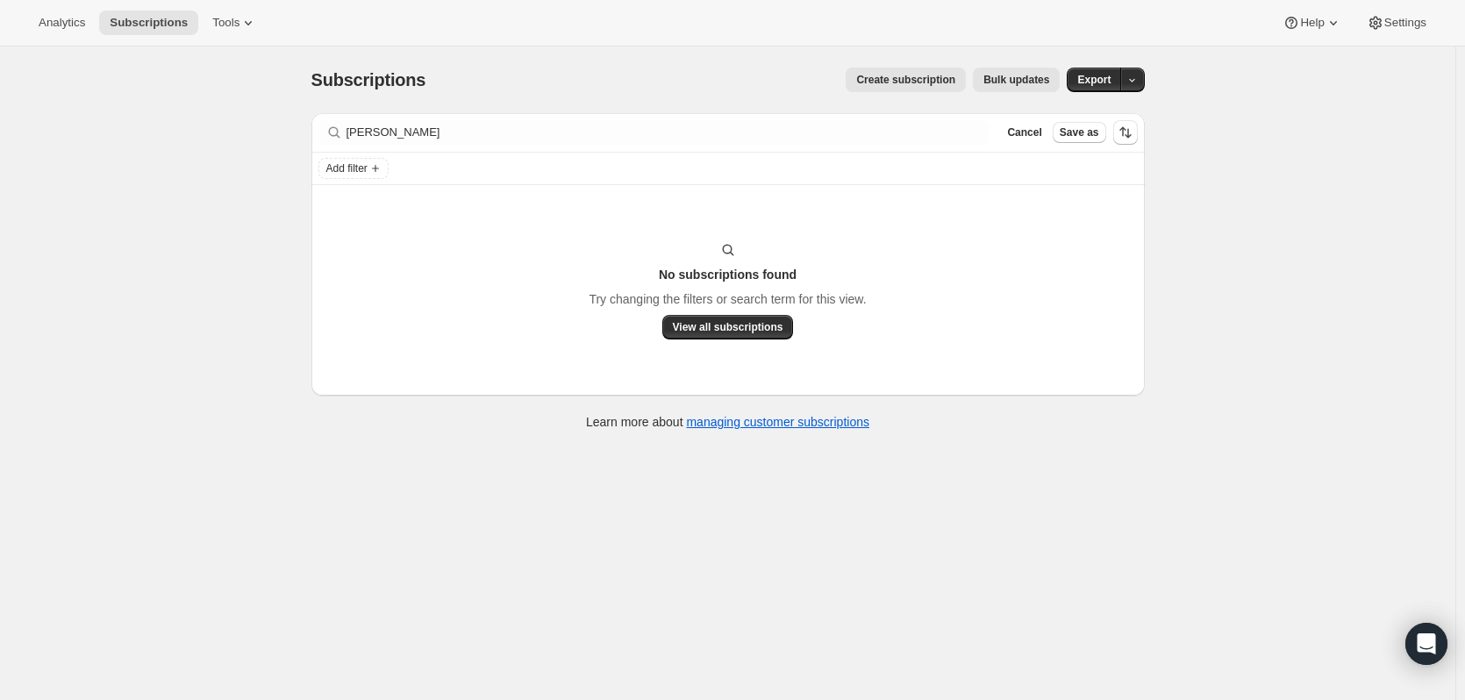
click at [1001, 124] on div "Filter subscribers marie nola Clear Cancel Save as" at bounding box center [729, 132] width 820 height 25
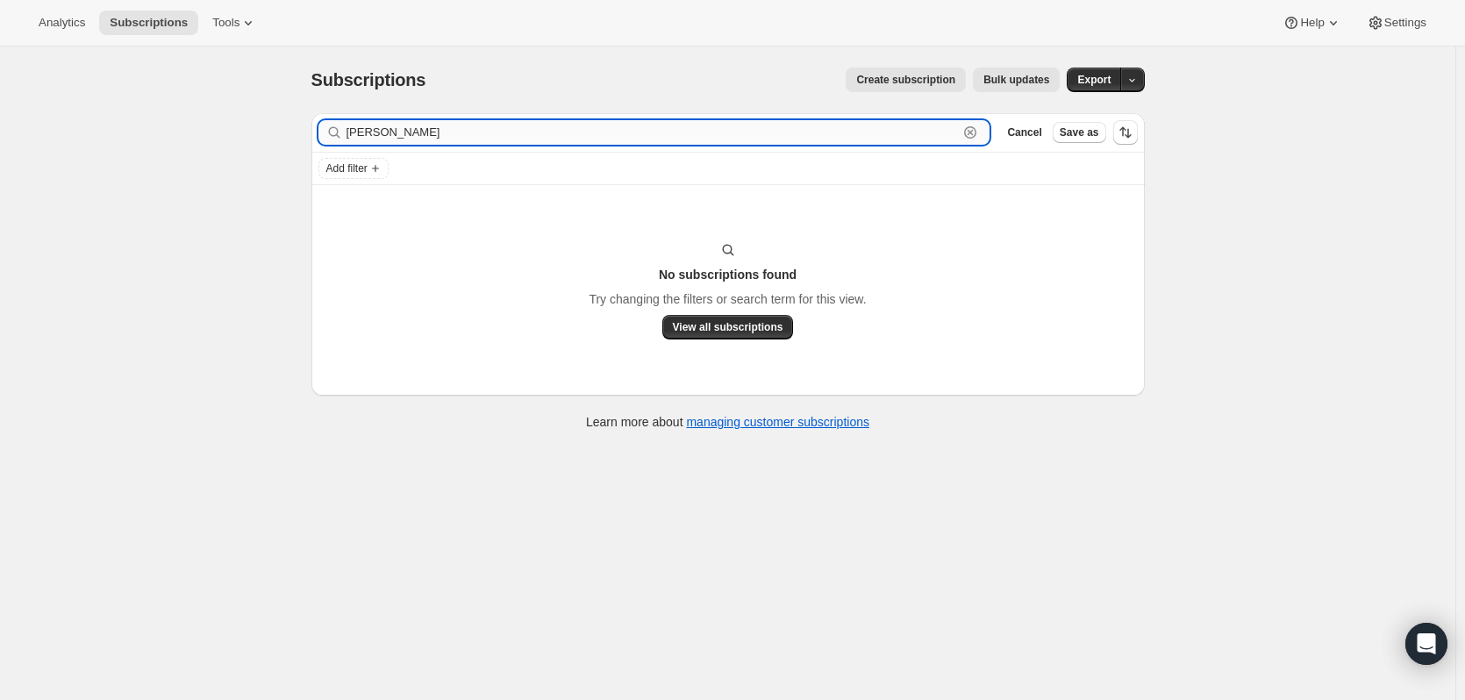
click at [959, 133] on input "marie nola" at bounding box center [653, 132] width 613 height 25
click at [977, 130] on icon "button" at bounding box center [971, 133] width 18 height 18
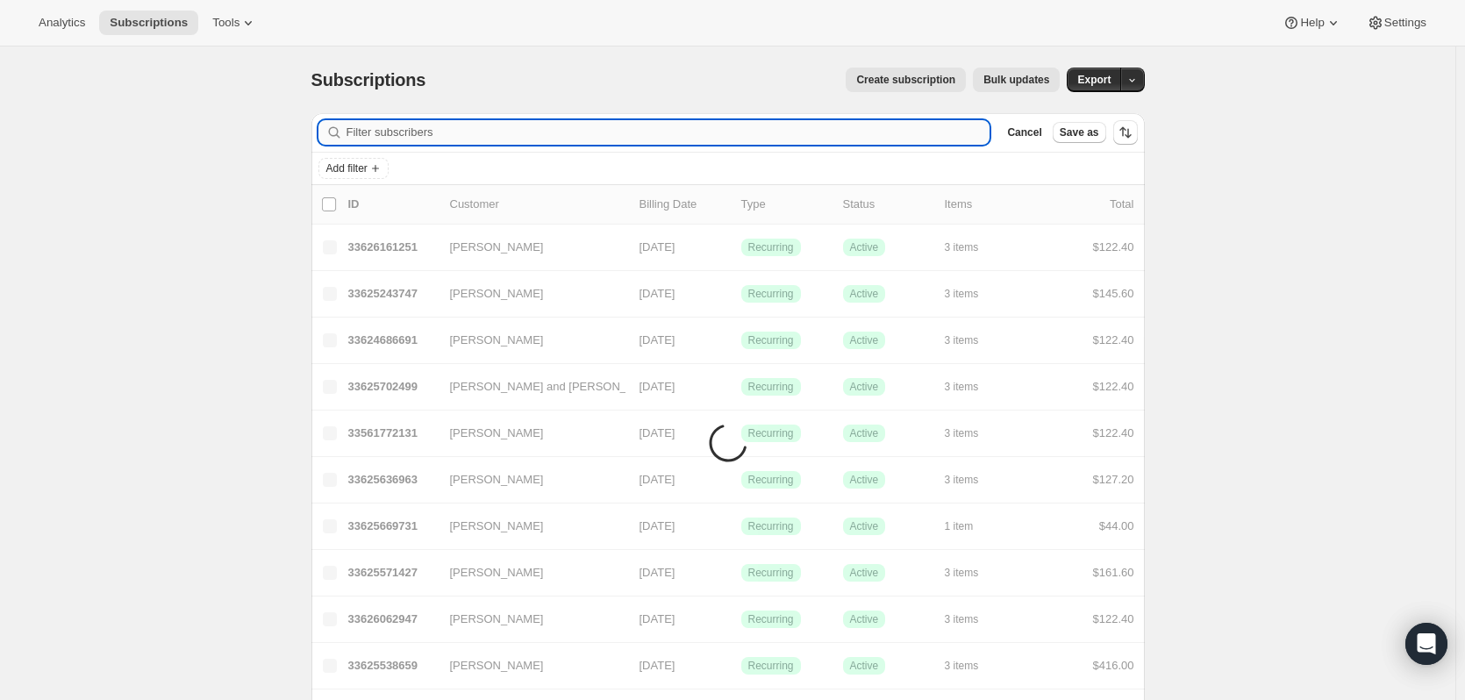
paste input "is opted out of email. Mary Nola"
type input "is opted out of email. Mary Nola"
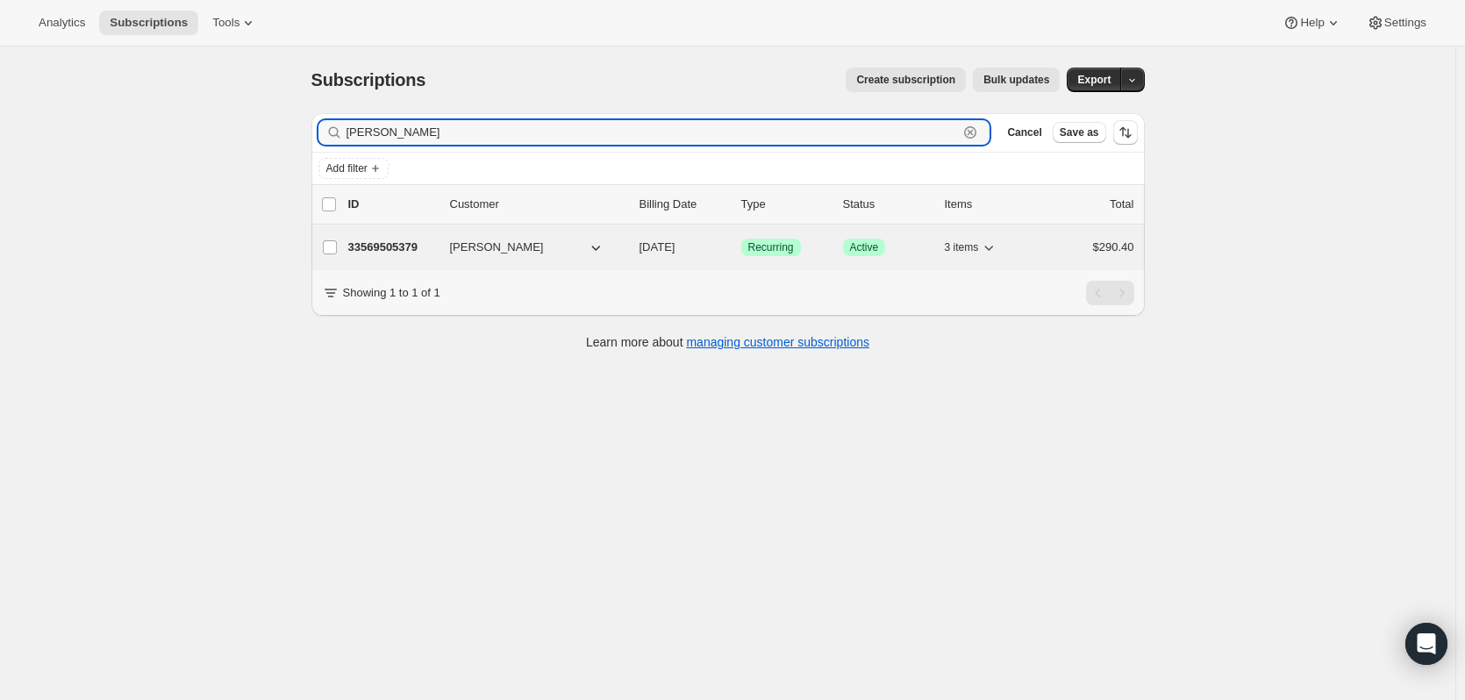
type input "Mary nola"
click at [389, 247] on p "33569505379" at bounding box center [392, 248] width 88 height 18
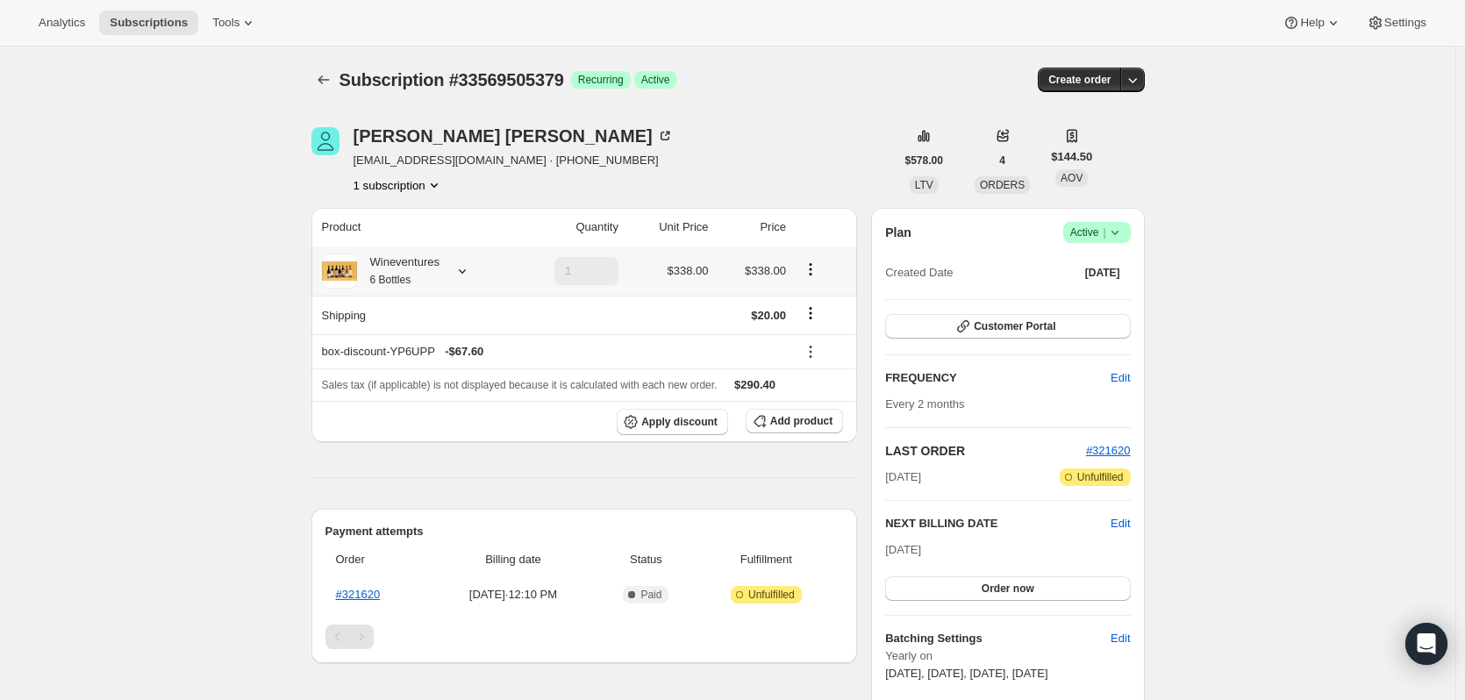
click at [467, 280] on div "Wineventures 6 Bottles" at bounding box center [414, 271] width 185 height 35
click at [471, 272] on icon at bounding box center [463, 271] width 18 height 18
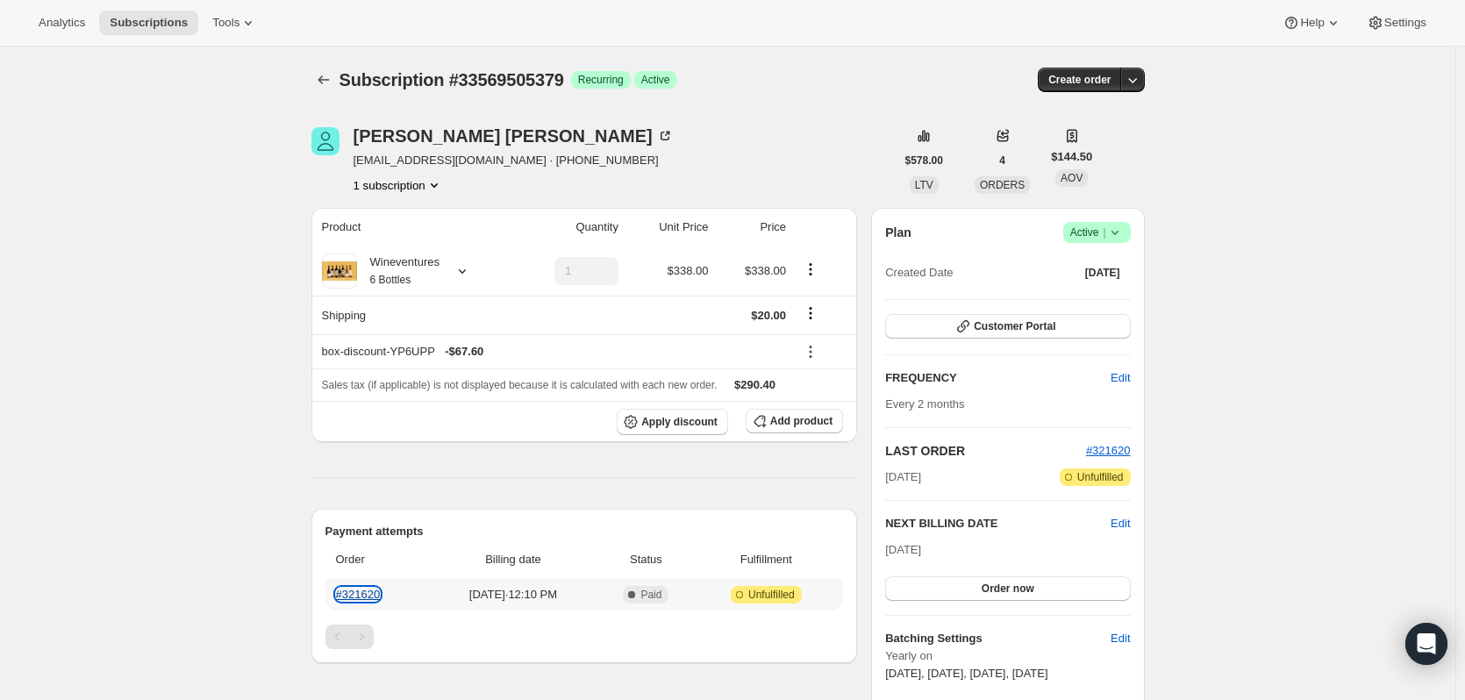
click at [375, 596] on link "#321620" at bounding box center [358, 594] width 45 height 13
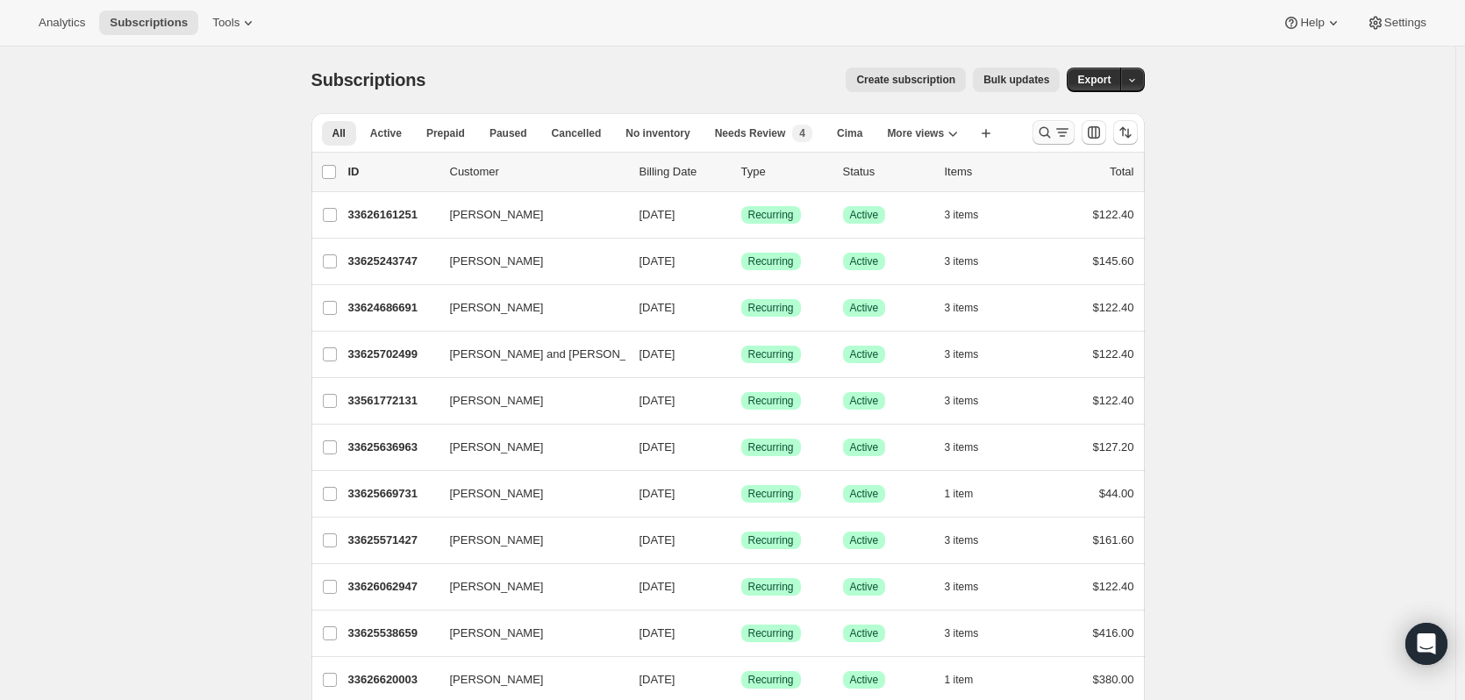
click at [1044, 122] on button "Search and filter results" at bounding box center [1054, 132] width 42 height 25
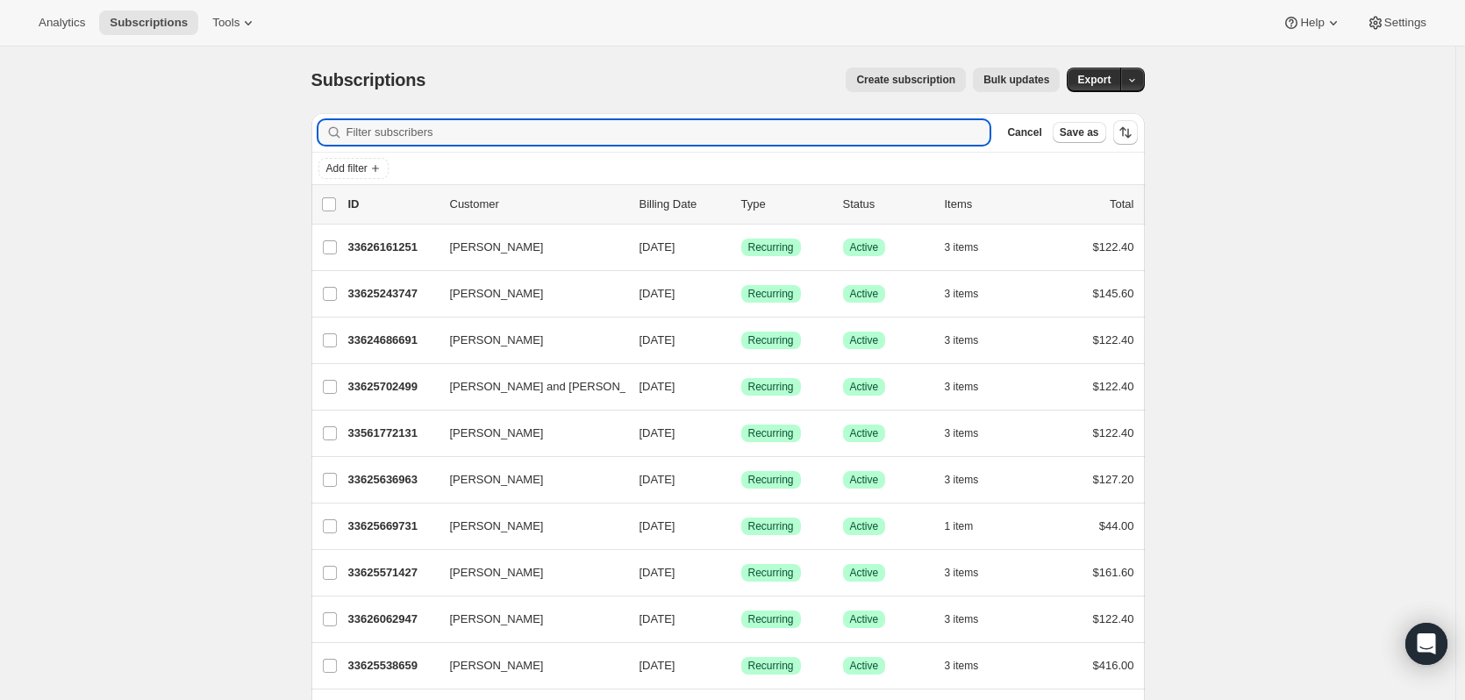
paste input "[PERSON_NAME]"
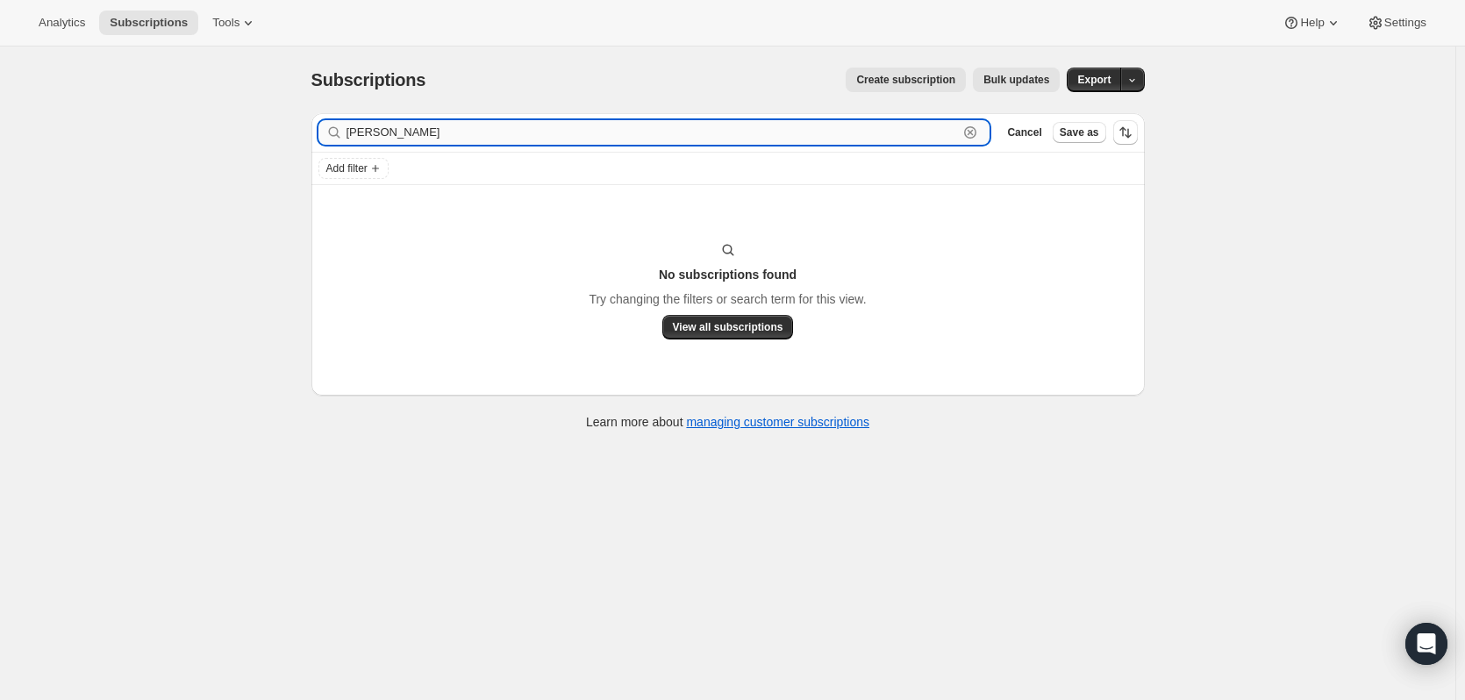
click at [397, 138] on input "[PERSON_NAME]" at bounding box center [653, 132] width 613 height 25
drag, startPoint x: 376, startPoint y: 131, endPoint x: 267, endPoint y: 128, distance: 108.8
click at [267, 130] on div "Subscriptions. This page is ready Subscriptions Create subscription Bulk update…" at bounding box center [728, 397] width 1456 height 700
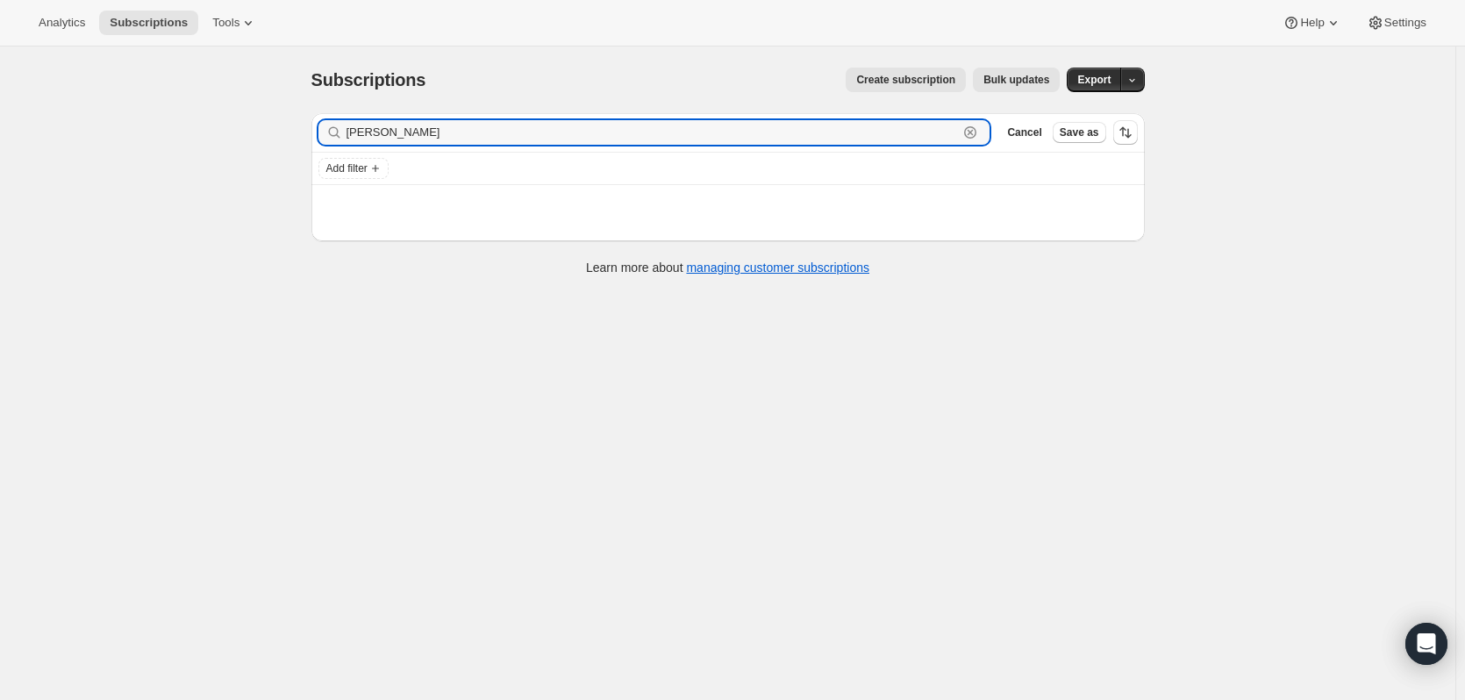
type input "Nunn"
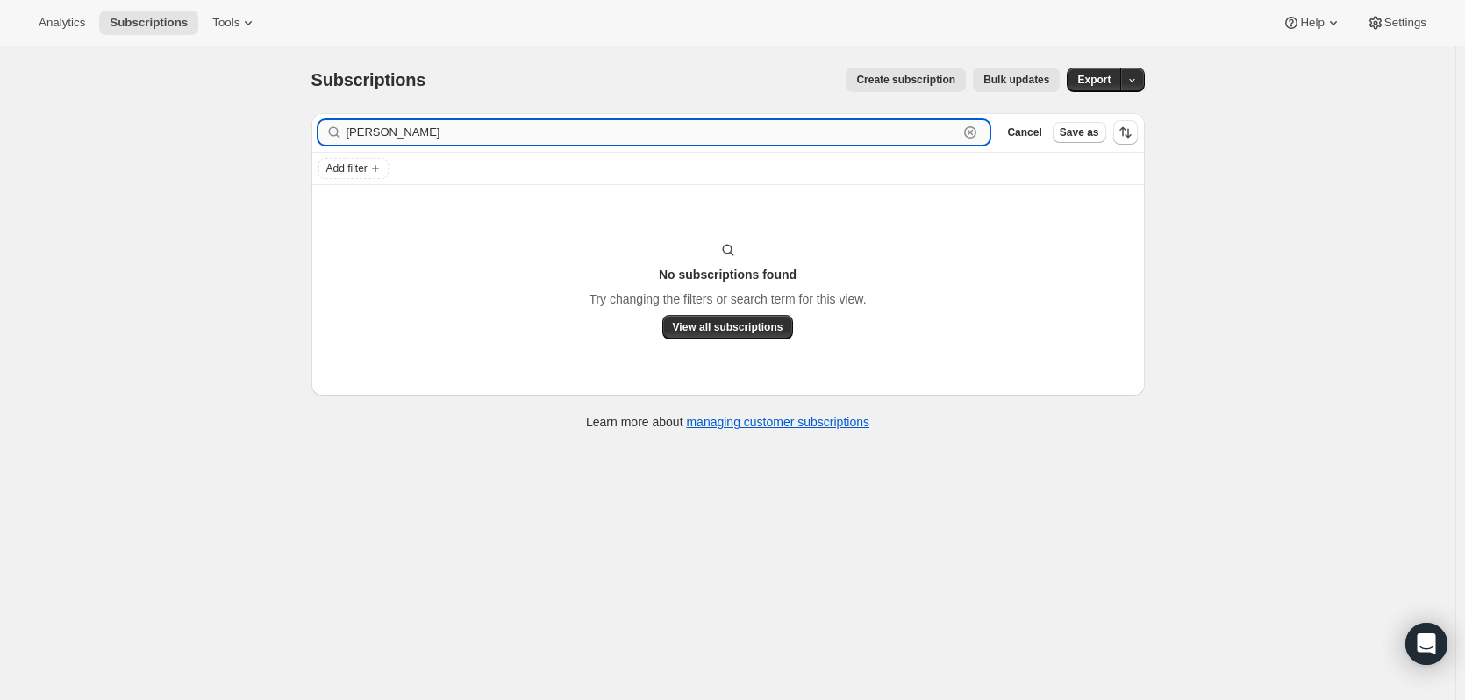
click at [907, 130] on input "Nunn" at bounding box center [653, 132] width 613 height 25
drag, startPoint x: 884, startPoint y: 122, endPoint x: 232, endPoint y: 68, distance: 654.2
click at [232, 68] on div "Subscriptions. This page is ready Subscriptions Create subscription Bulk update…" at bounding box center [728, 397] width 1456 height 700
click at [978, 144] on div "Nunn Clear" at bounding box center [655, 132] width 672 height 25
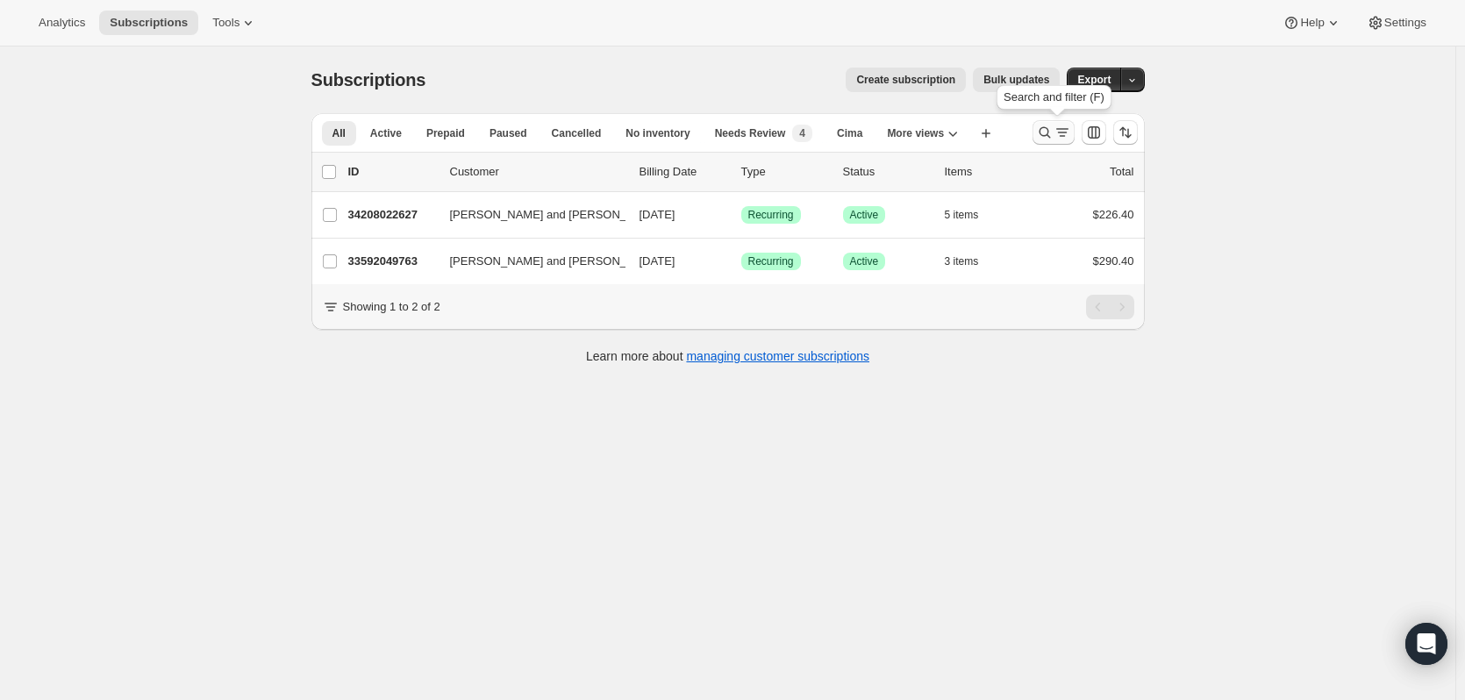
click at [1046, 131] on icon "Search and filter results" at bounding box center [1045, 133] width 18 height 18
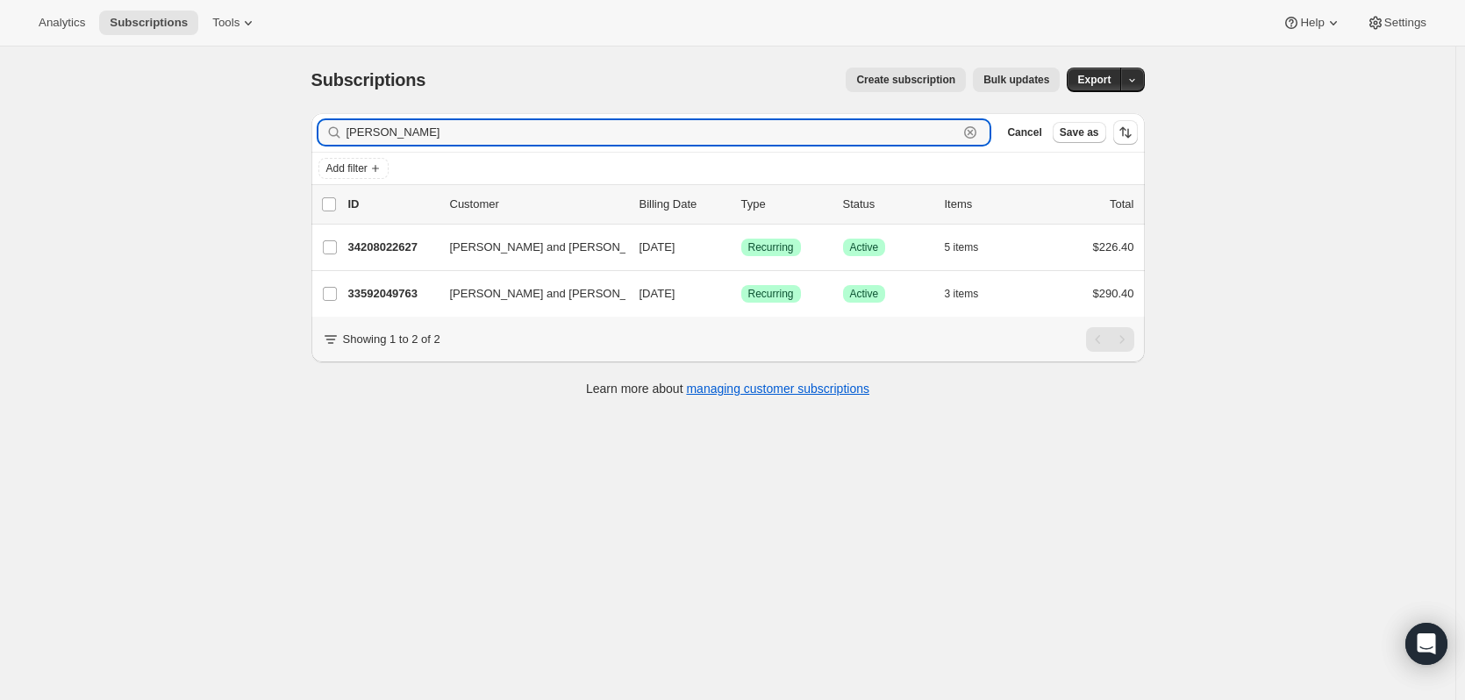
click at [977, 133] on icon "button" at bounding box center [970, 132] width 12 height 12
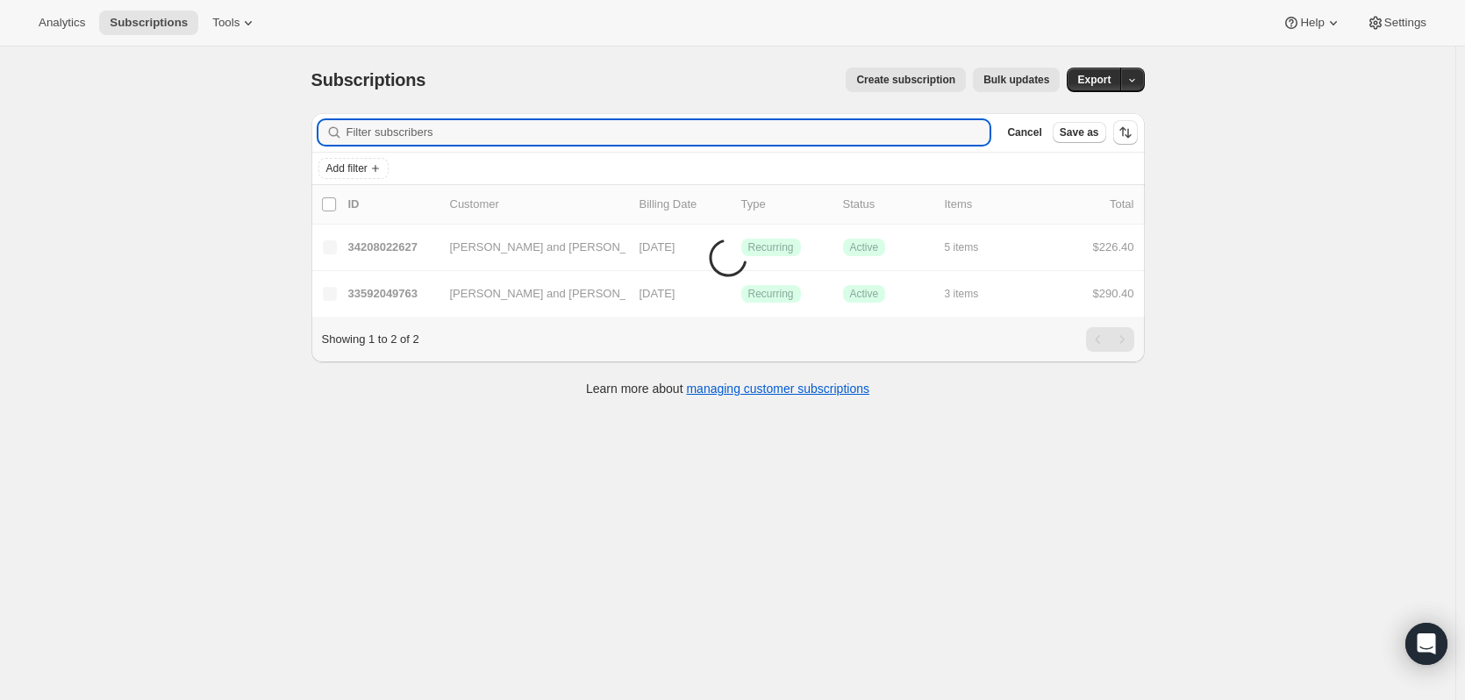
paste input "[PERSON_NAME]"
type input "[PERSON_NAME]"
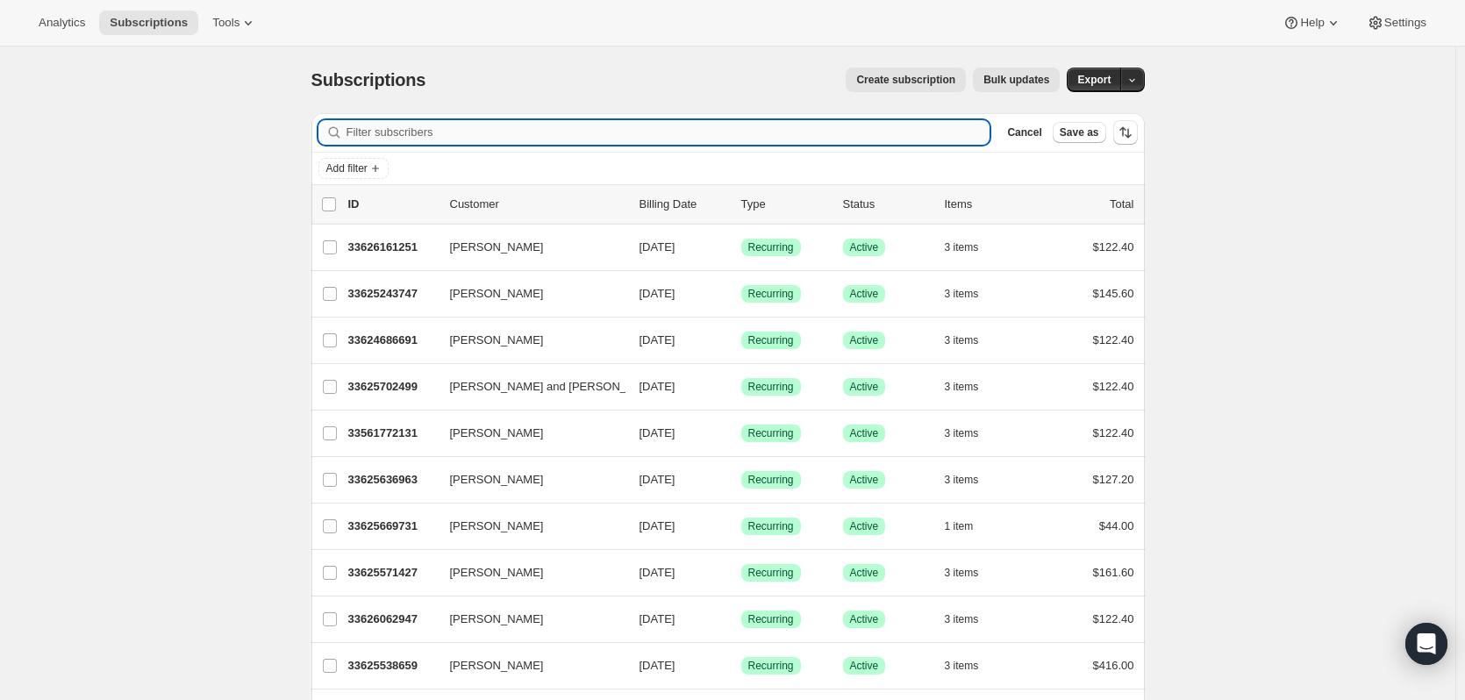
click at [512, 129] on input "Filter subscribers" at bounding box center [669, 132] width 644 height 25
paste input "[EMAIL_ADDRESS][DOMAIN_NAME]"
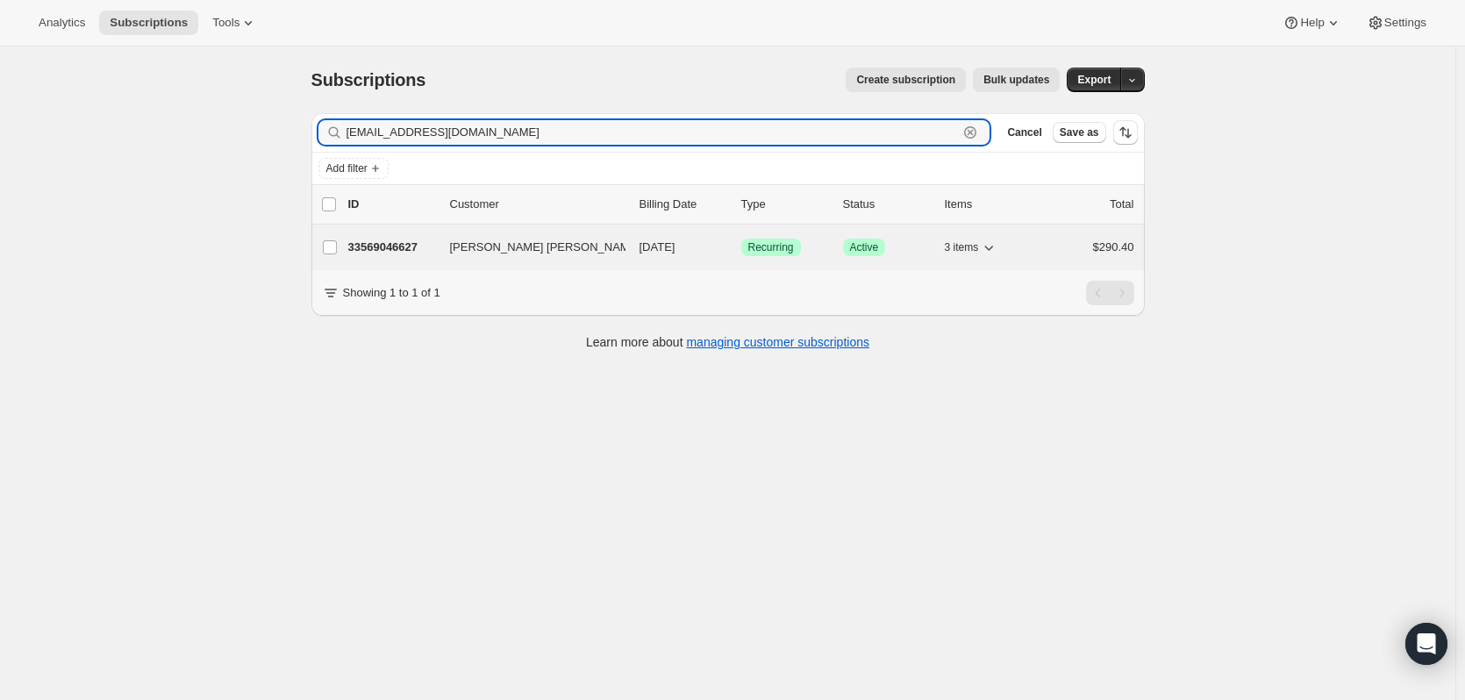
type input "[EMAIL_ADDRESS][DOMAIN_NAME]"
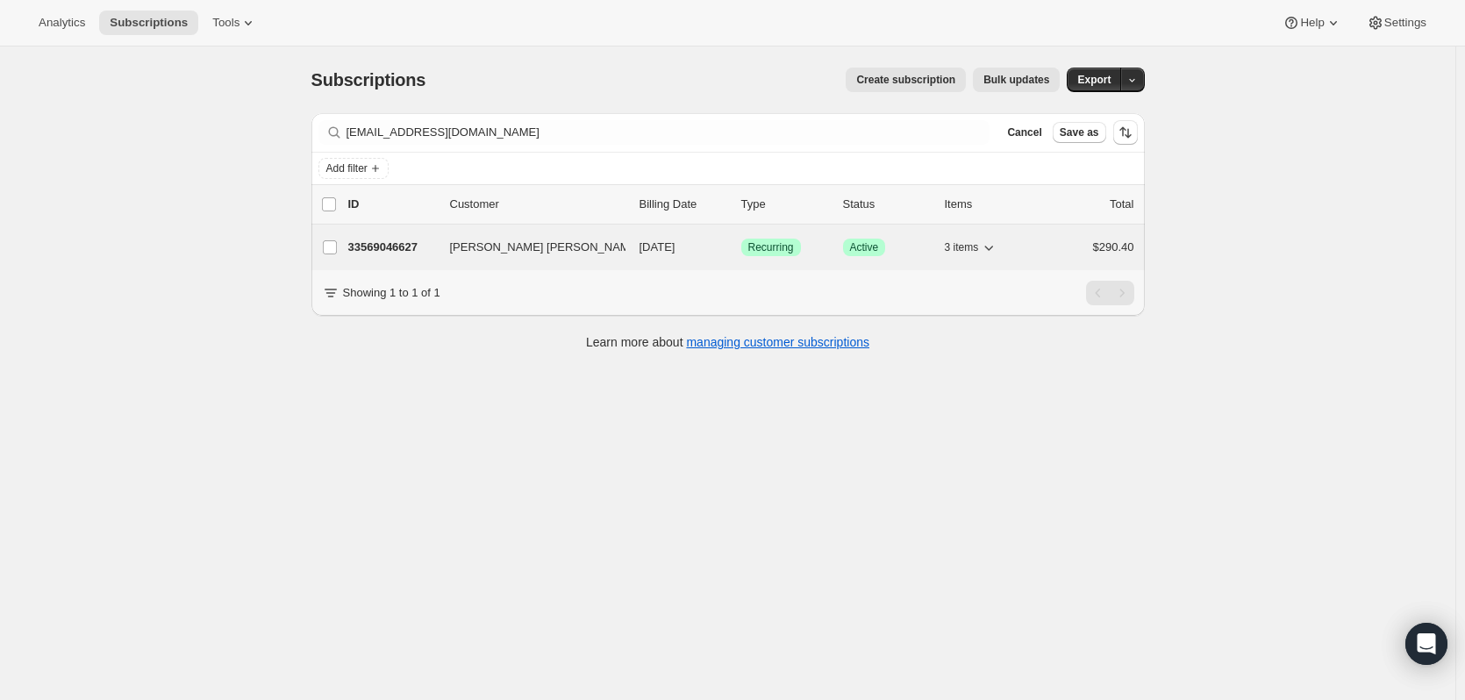
click at [394, 240] on p "33569046627" at bounding box center [392, 248] width 88 height 18
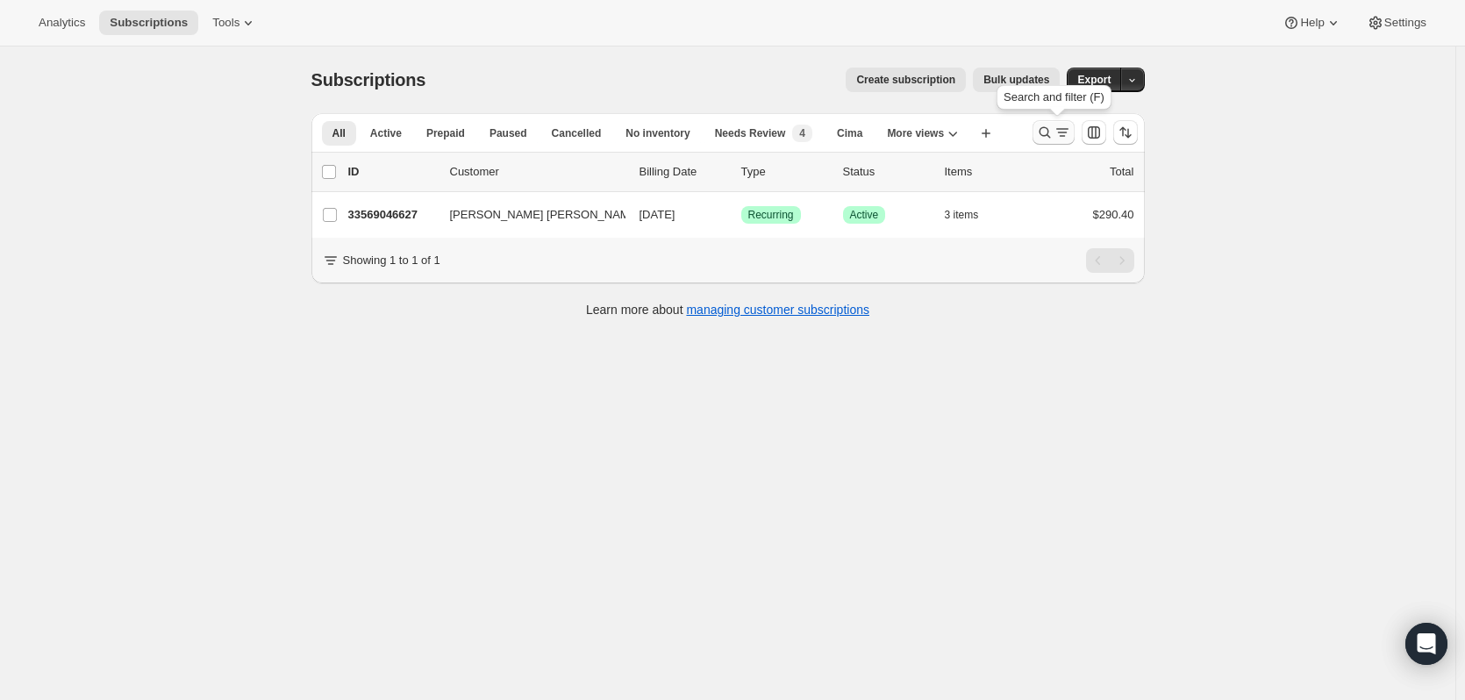
click at [1045, 131] on icon "Search and filter results" at bounding box center [1045, 133] width 18 height 18
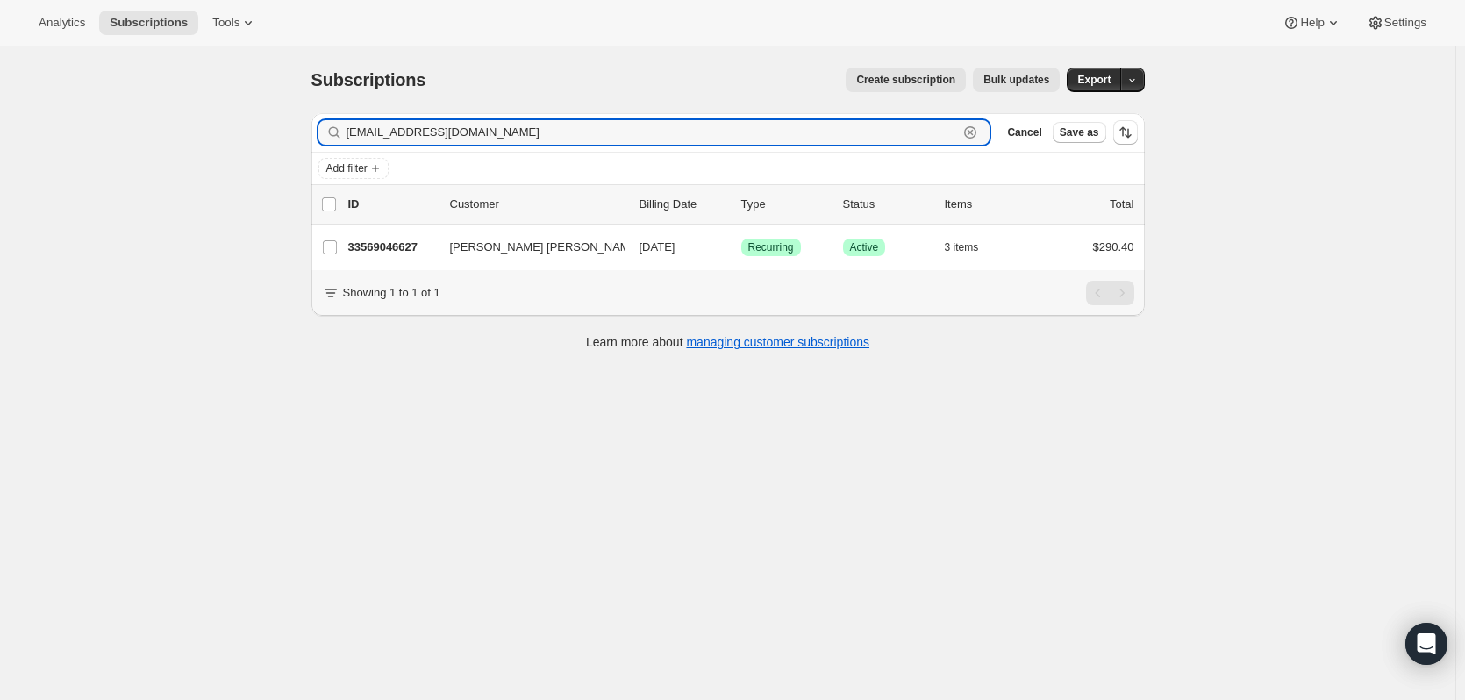
click at [968, 134] on icon "button" at bounding box center [971, 133] width 18 height 18
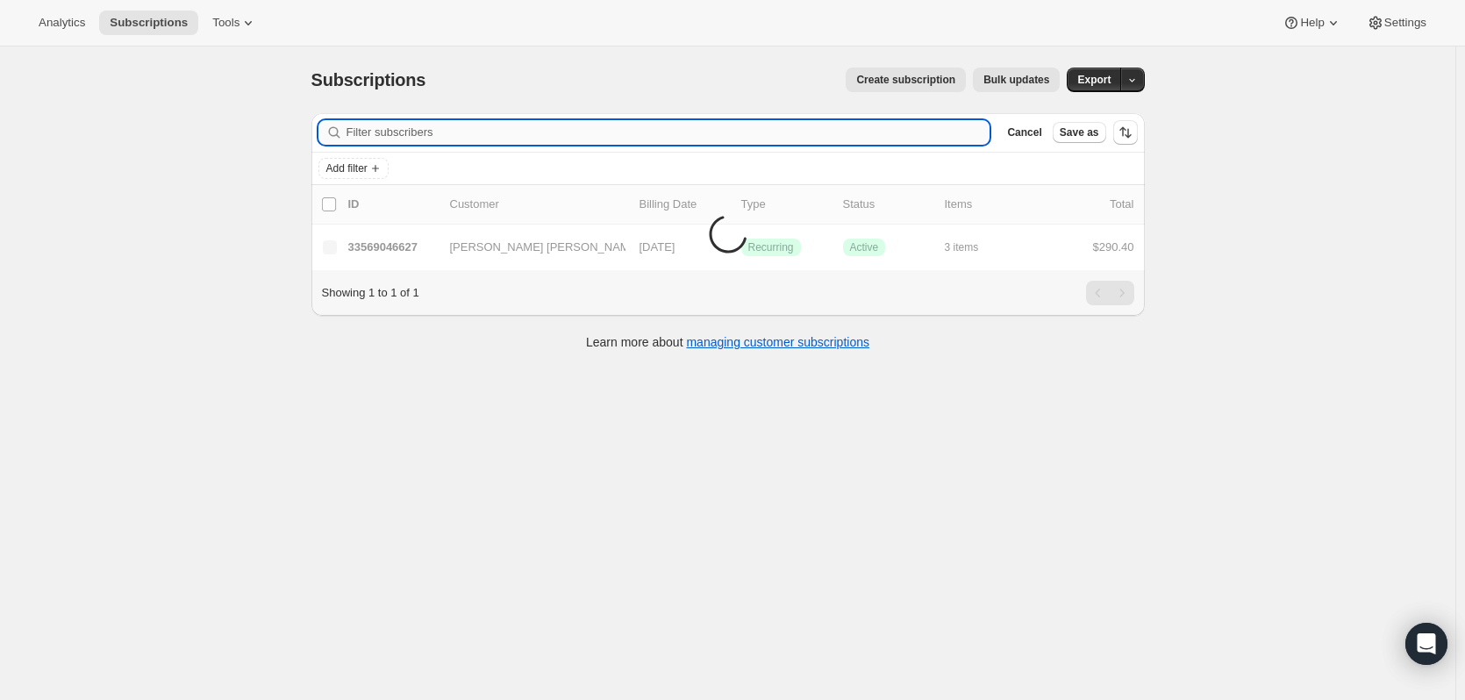
paste input "[EMAIL_ADDRESS][DOMAIN_NAME]"
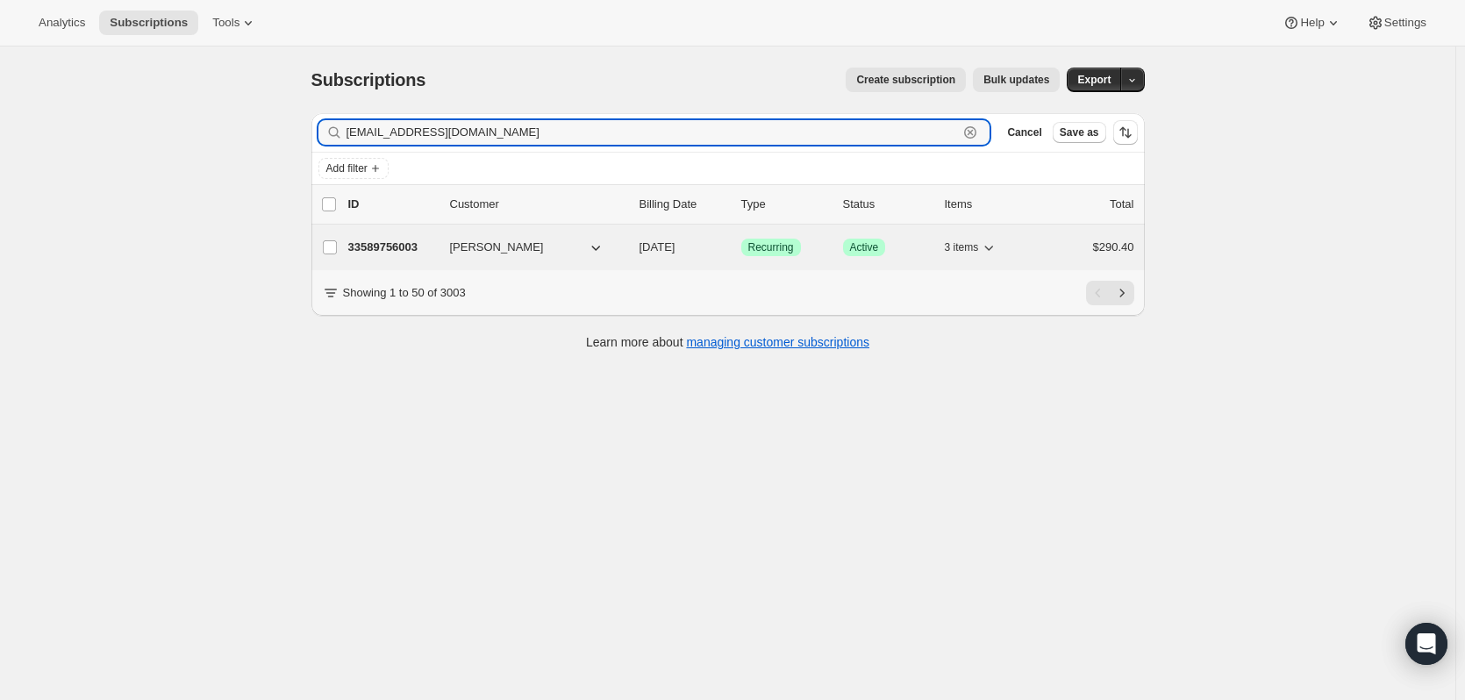
type input "[EMAIL_ADDRESS][DOMAIN_NAME]"
click at [414, 240] on p "33589756003" at bounding box center [392, 248] width 88 height 18
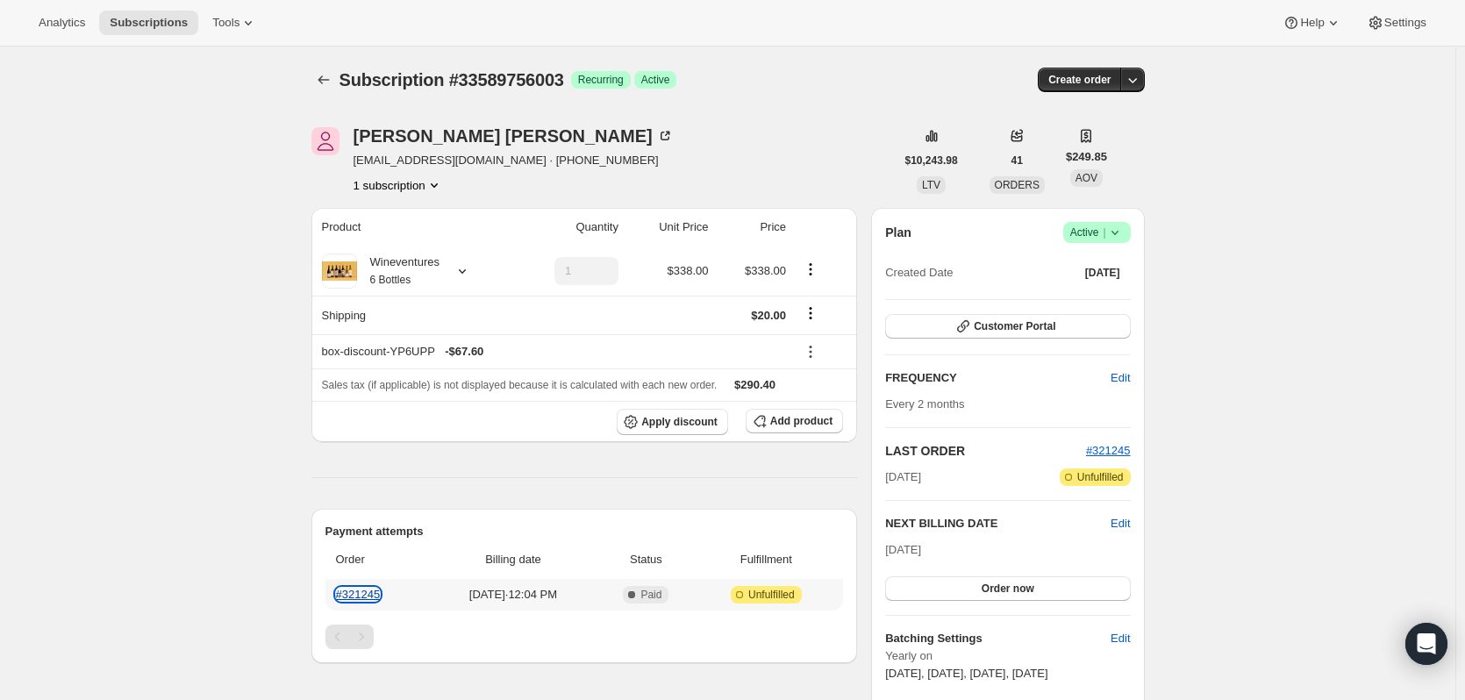
click at [376, 590] on link "#321245" at bounding box center [358, 594] width 45 height 13
